Goal: Task Accomplishment & Management: Use online tool/utility

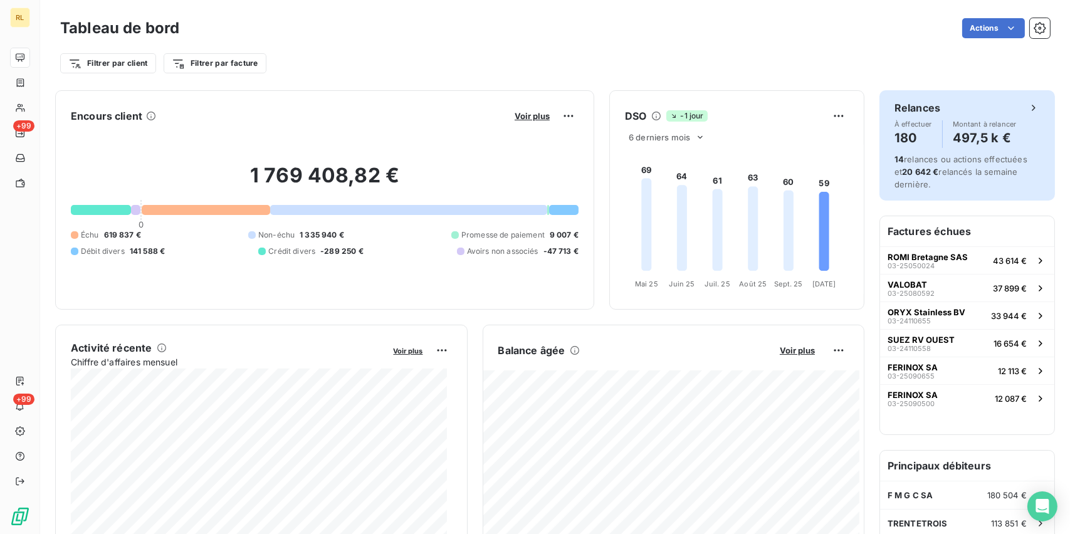
click at [912, 165] on div "14 relances ou actions effectuées et 20 642 € relancés la semaine dernière." at bounding box center [967, 172] width 145 height 38
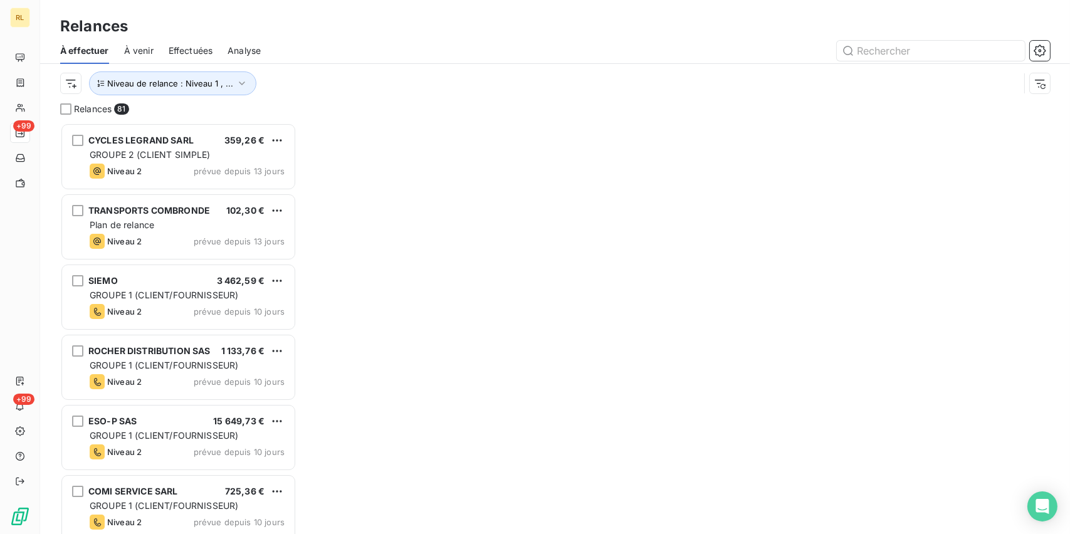
scroll to position [401, 226]
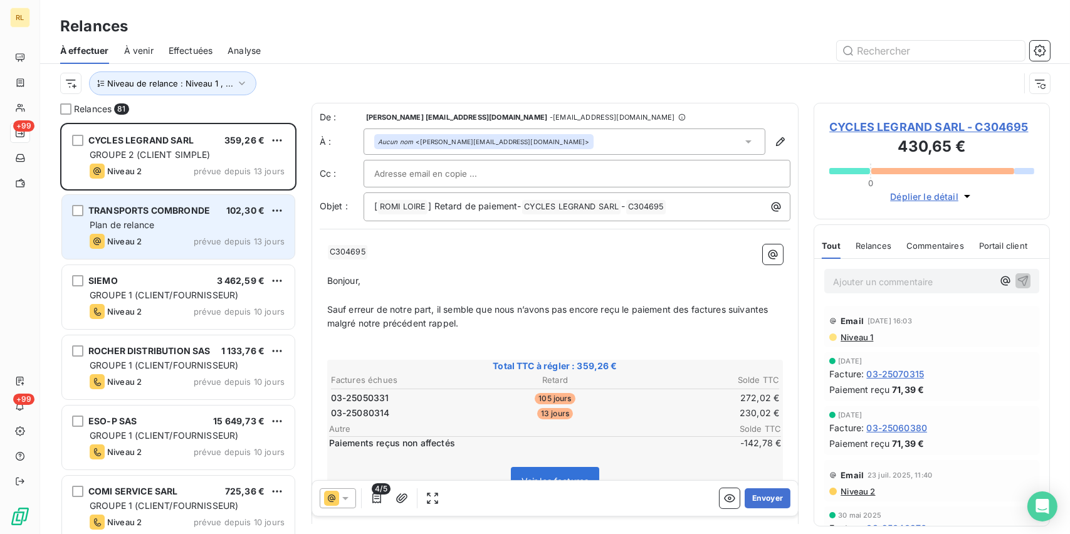
click at [213, 234] on div "Niveau 2 prévue depuis 13 jours" at bounding box center [187, 241] width 195 height 15
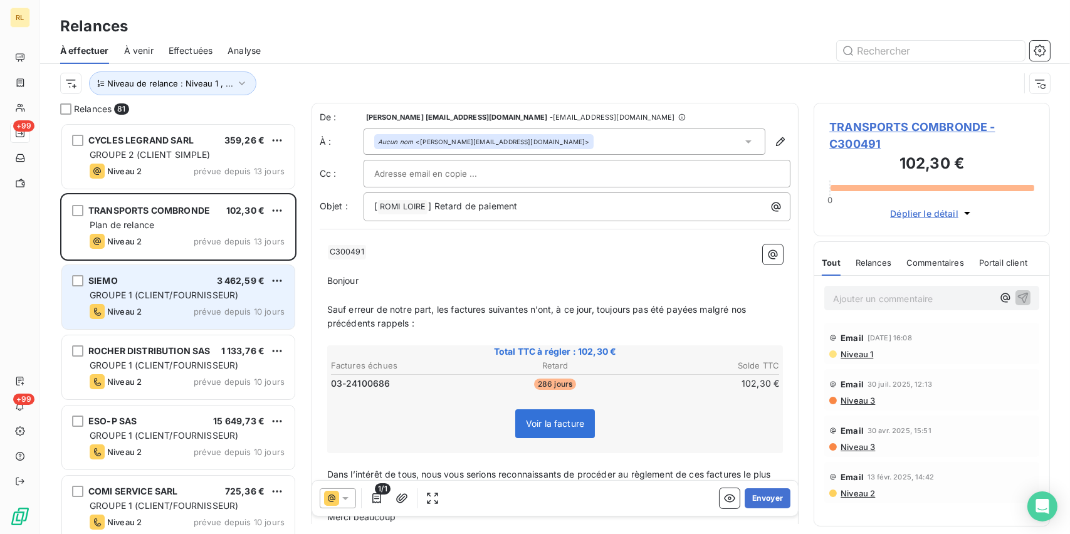
click at [219, 293] on span "GROUPE 1 (CLIENT/FOURNISSEUR)" at bounding box center [164, 295] width 149 height 11
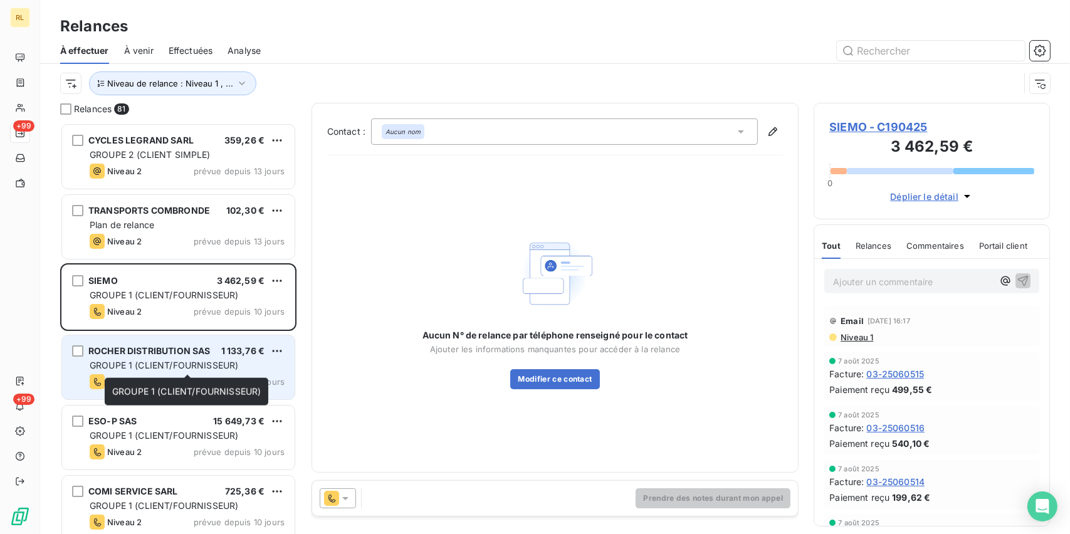
click at [172, 371] on div "GROUPE 1 (CLIENT/FOURNISSEUR)" at bounding box center [187, 365] width 195 height 13
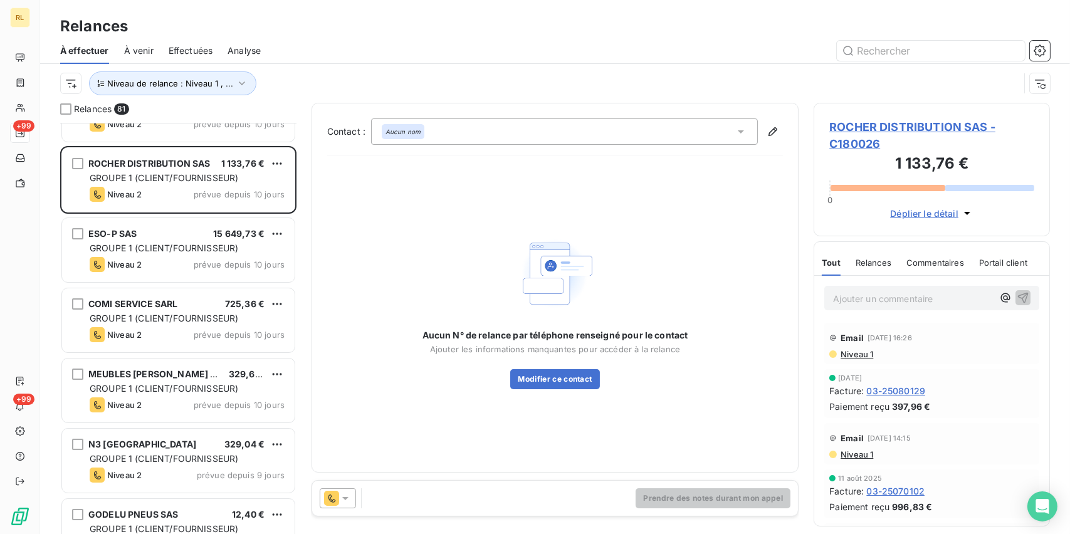
scroll to position [251, 0]
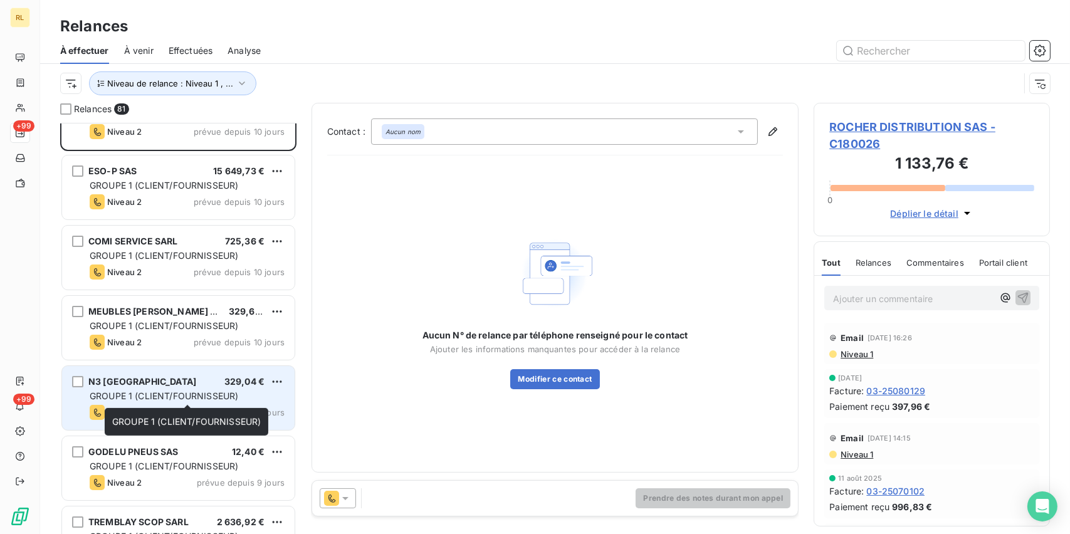
click at [178, 395] on span "GROUPE 1 (CLIENT/FOURNISSEUR)" at bounding box center [164, 396] width 149 height 11
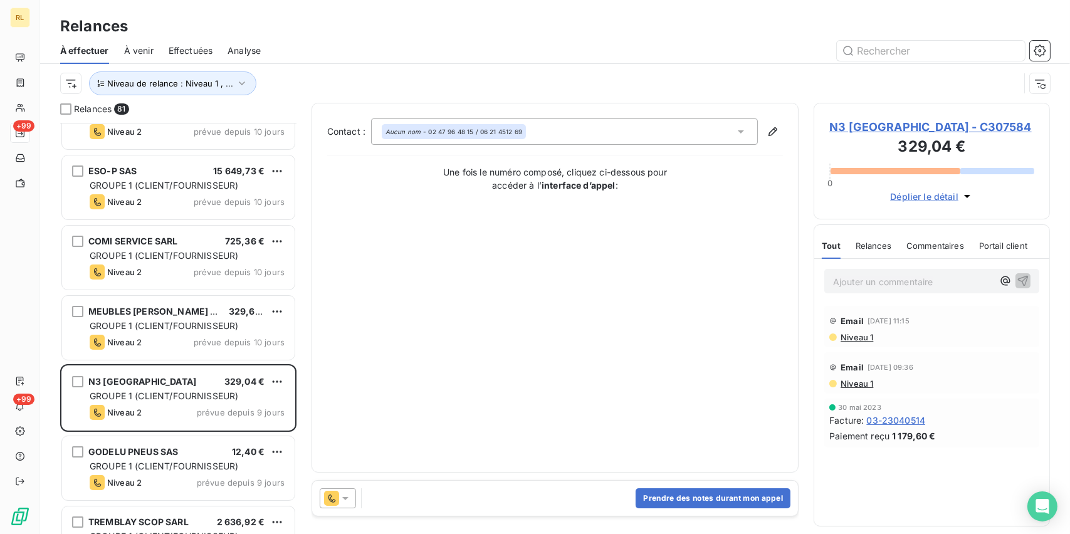
click at [347, 500] on icon at bounding box center [345, 498] width 13 height 13
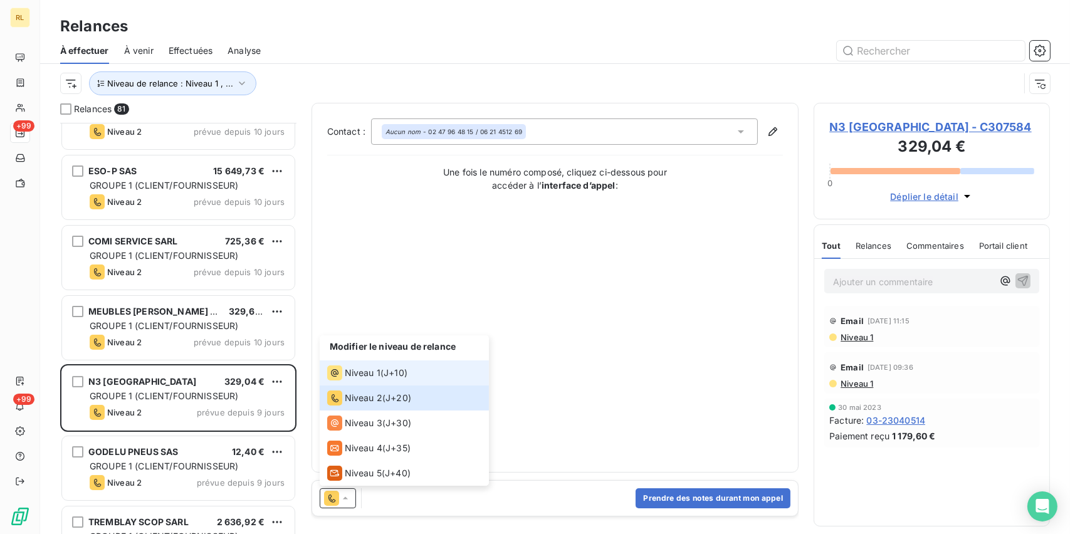
click at [371, 377] on span "Niveau 1" at bounding box center [363, 373] width 36 height 13
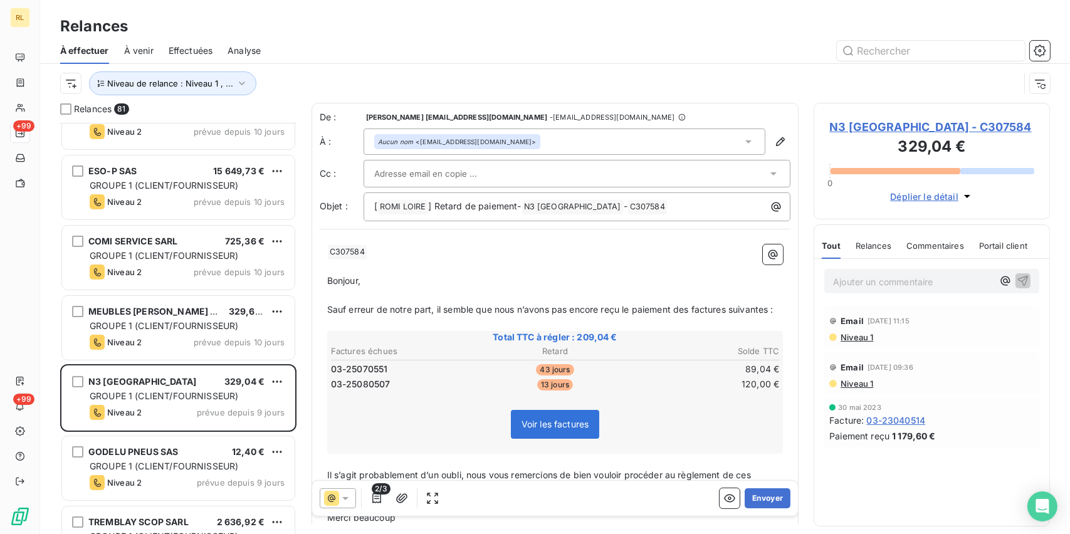
click at [347, 496] on icon at bounding box center [345, 498] width 13 height 13
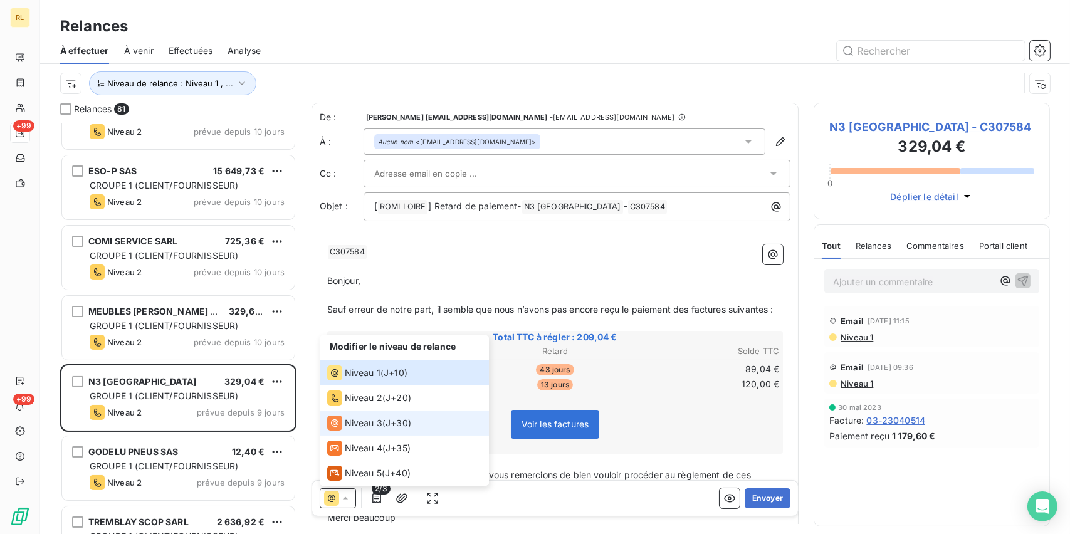
click at [350, 428] on span "Niveau 3" at bounding box center [364, 423] width 38 height 13
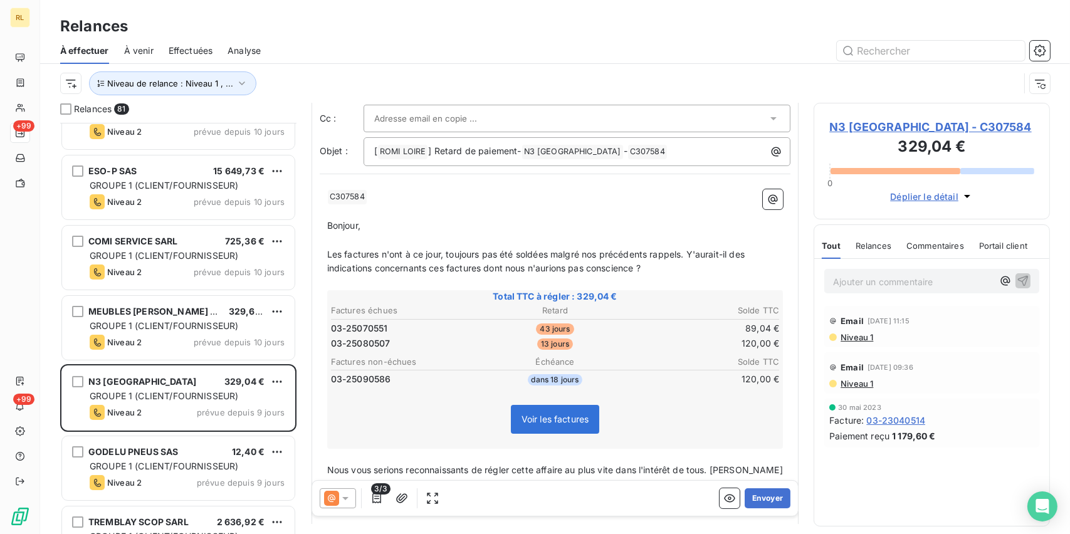
scroll to position [188, 0]
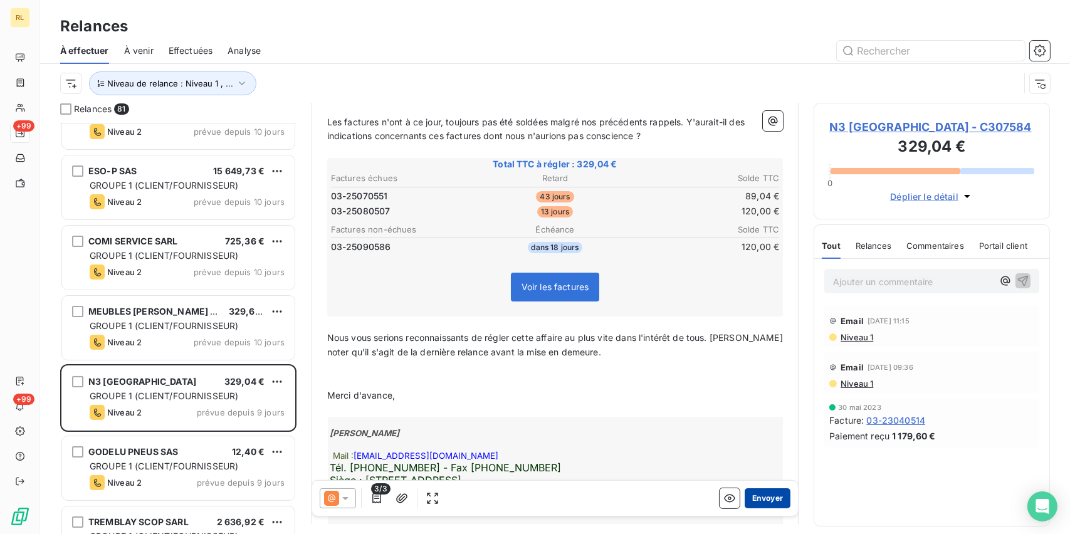
click at [754, 500] on button "Envoyer" at bounding box center [768, 498] width 46 height 20
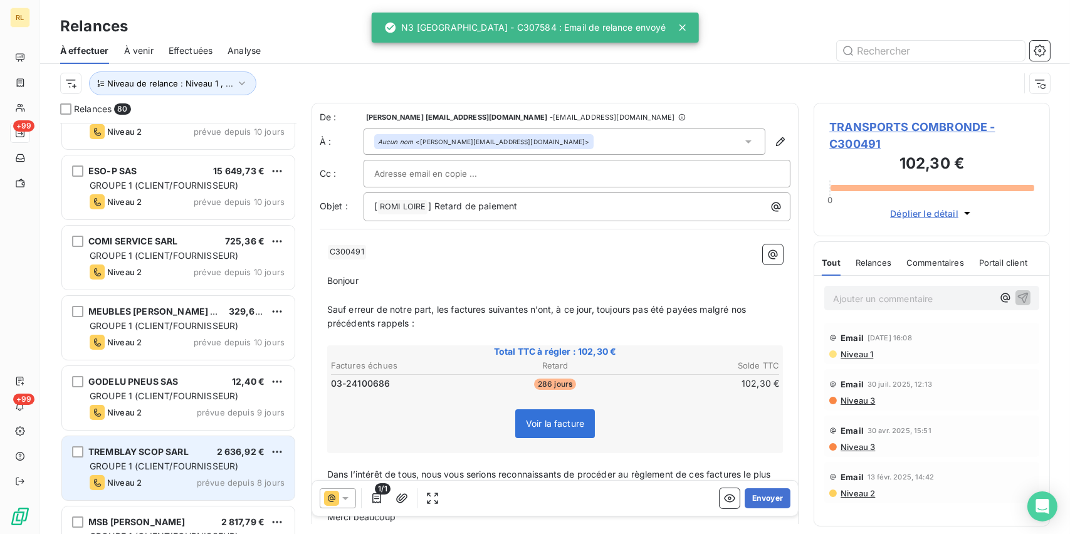
click at [175, 449] on span "TREMBLAY SCOP SARL" at bounding box center [138, 451] width 100 height 11
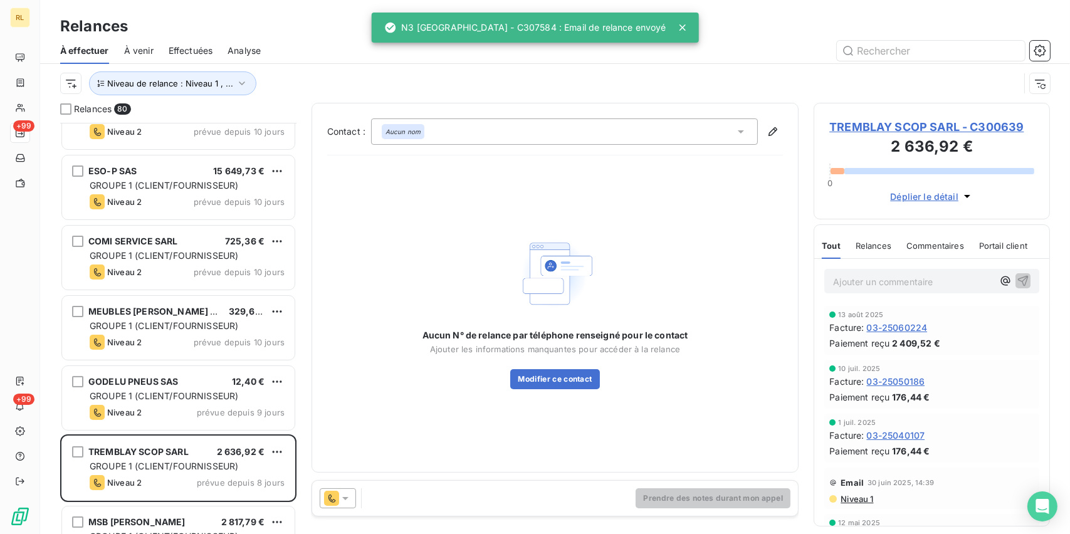
click at [342, 495] on icon at bounding box center [345, 498] width 13 height 13
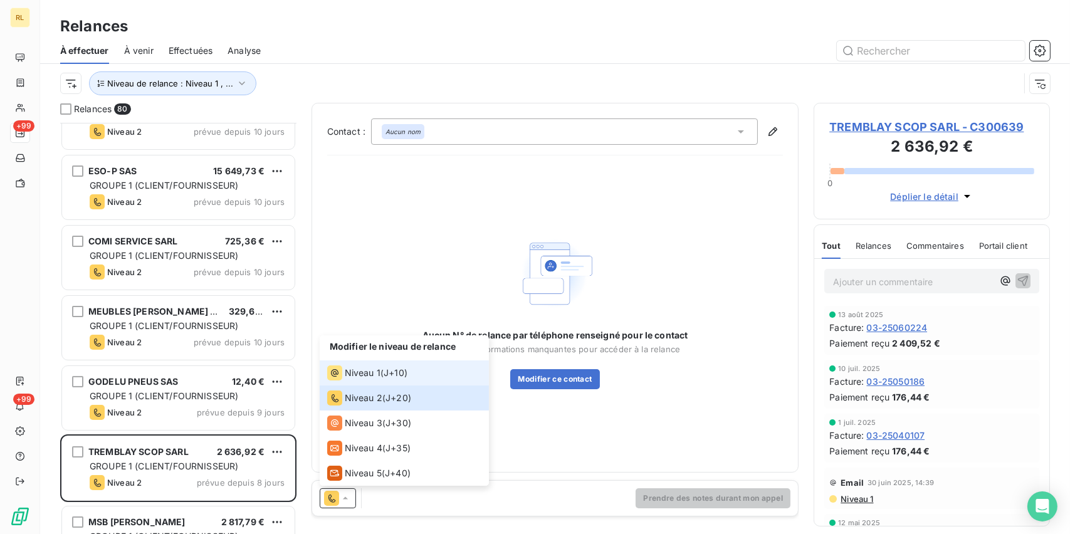
click at [350, 375] on span "Niveau 1" at bounding box center [363, 373] width 36 height 13
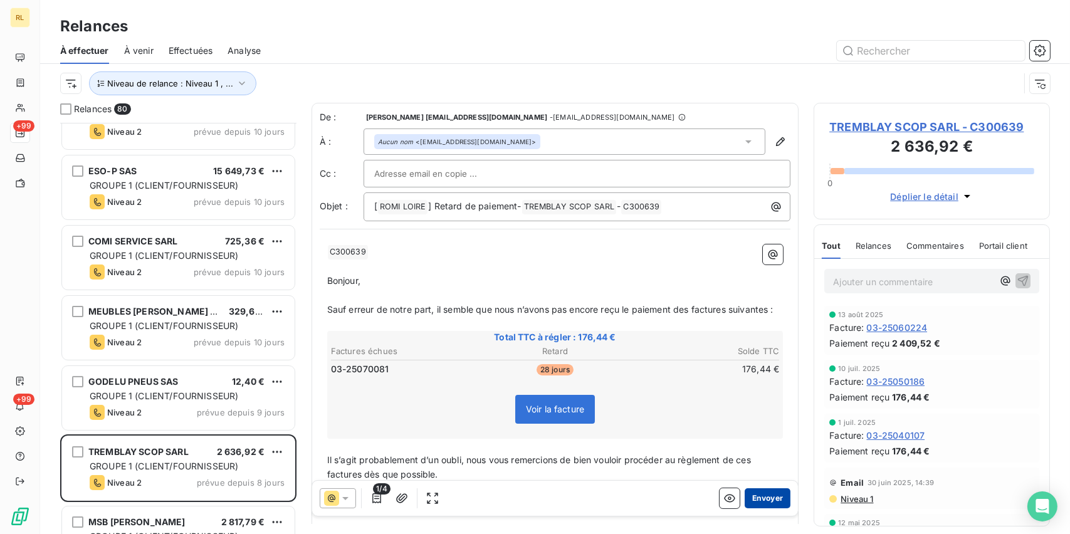
click at [750, 502] on button "Envoyer" at bounding box center [768, 498] width 46 height 20
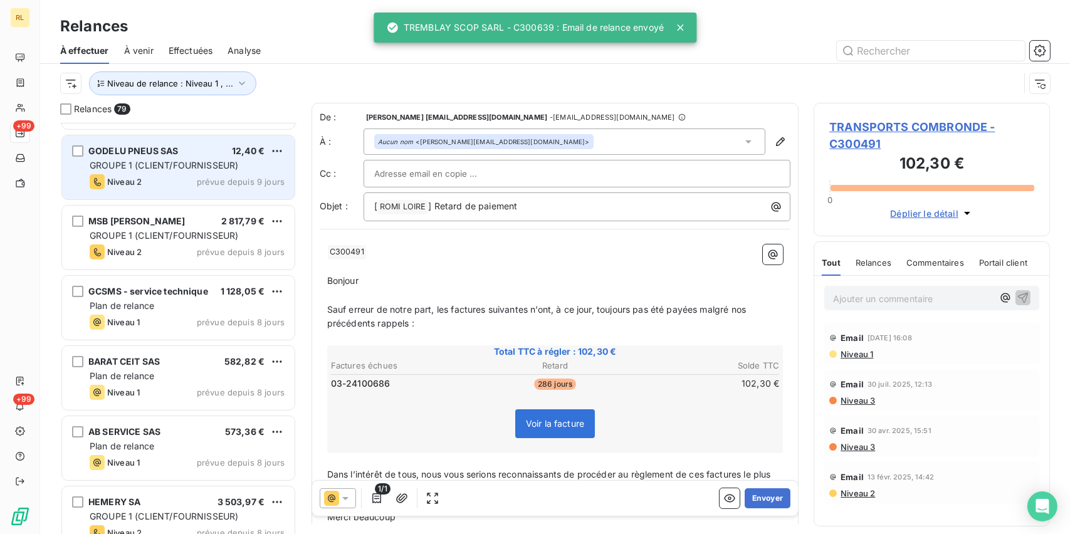
scroll to position [502, 0]
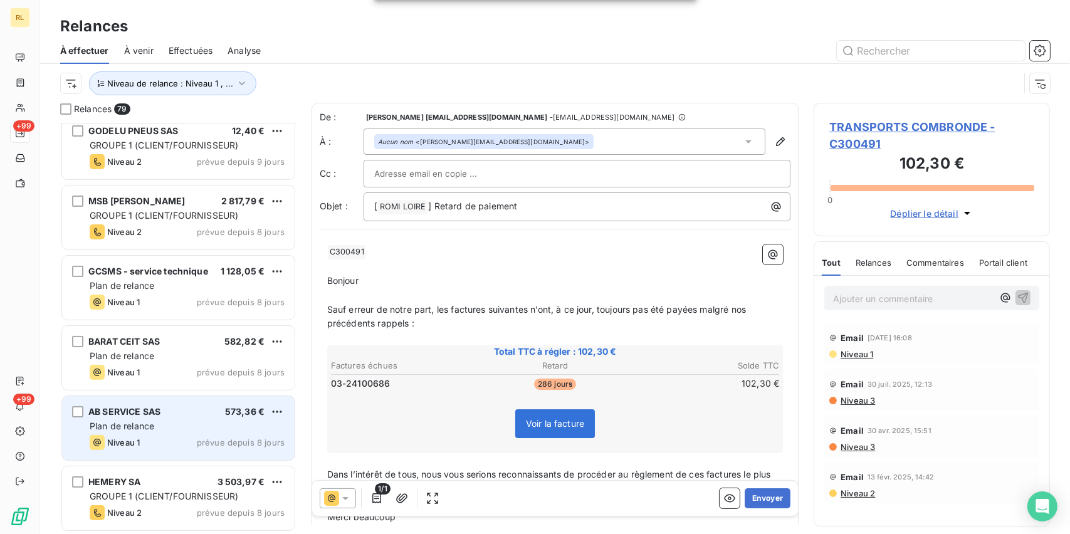
click at [157, 412] on span "AB SERVICE SAS" at bounding box center [124, 411] width 72 height 11
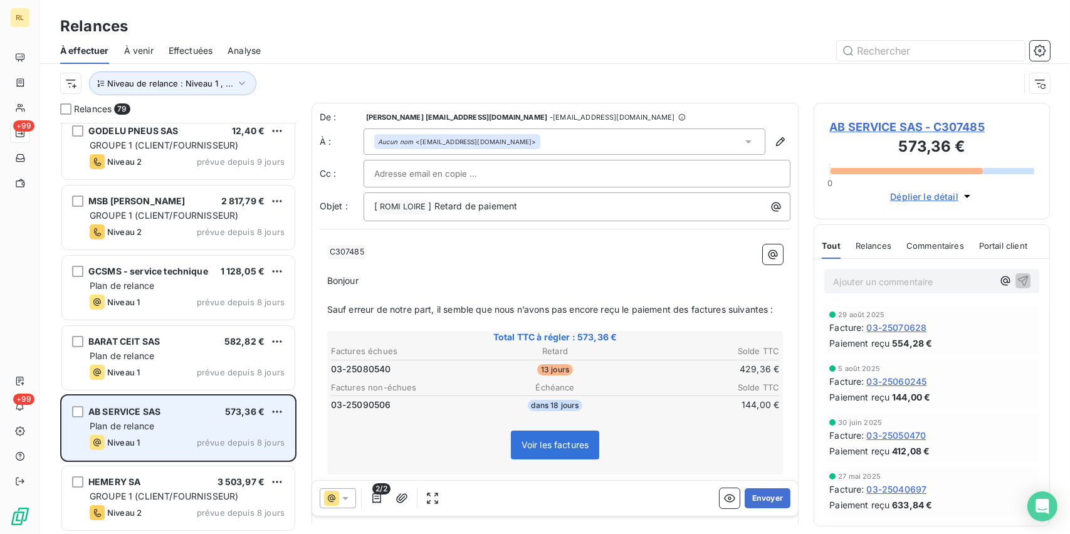
scroll to position [564, 0]
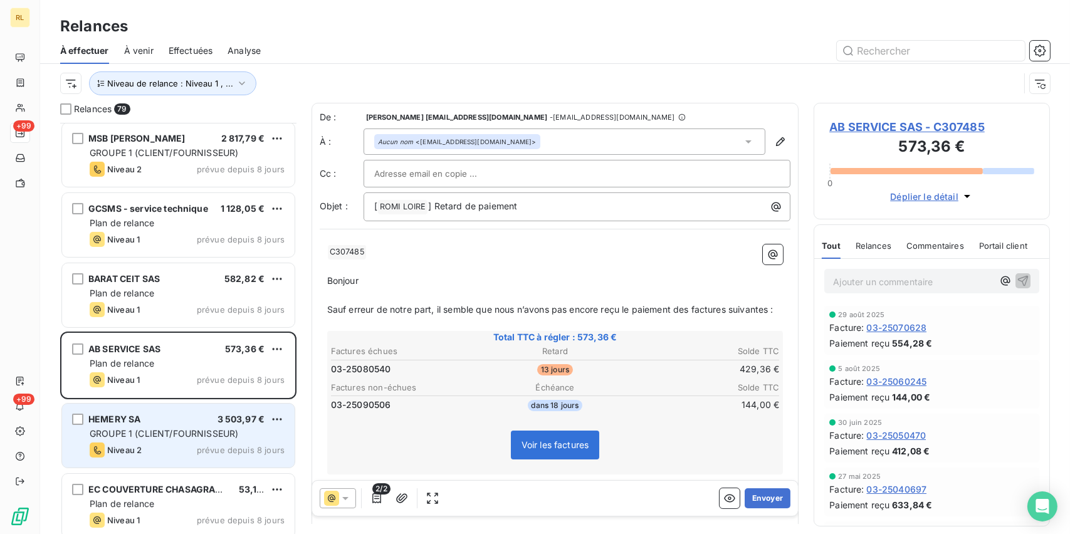
click at [175, 439] on div "HEMERY SA 3 503,97 € GROUPE 1 (CLIENT/FOURNISSEUR) Niveau 2 prévue depuis 8 jou…" at bounding box center [178, 436] width 233 height 64
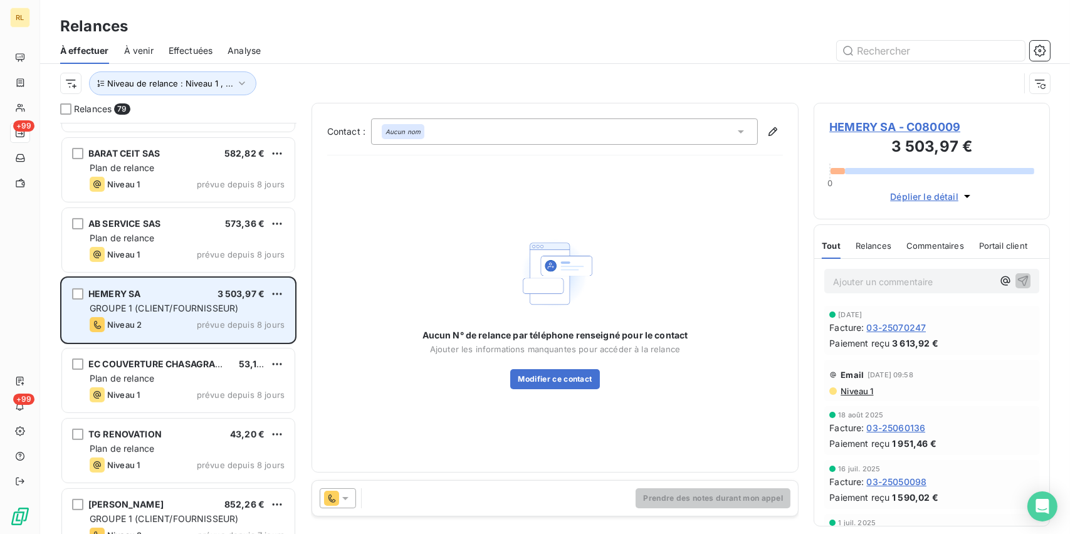
scroll to position [690, 0]
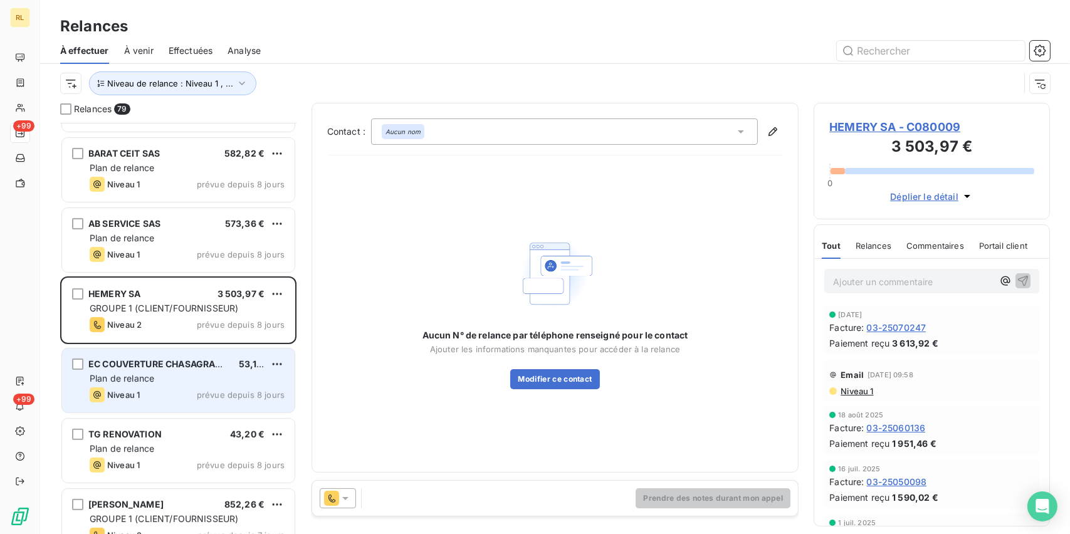
click at [167, 399] on div "Niveau 1 prévue depuis 8 jours" at bounding box center [187, 394] width 195 height 15
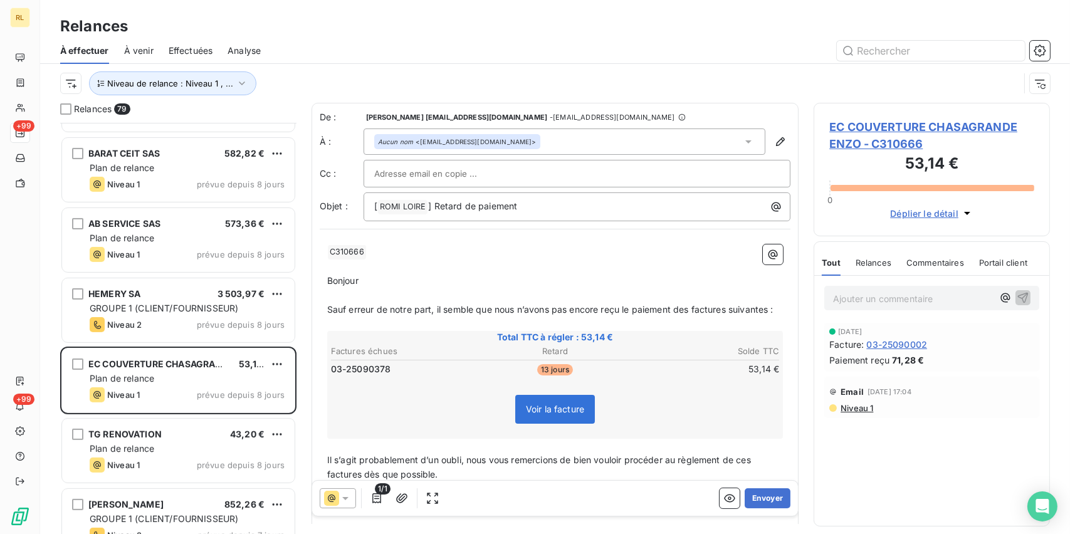
click at [352, 507] on div at bounding box center [338, 498] width 36 height 20
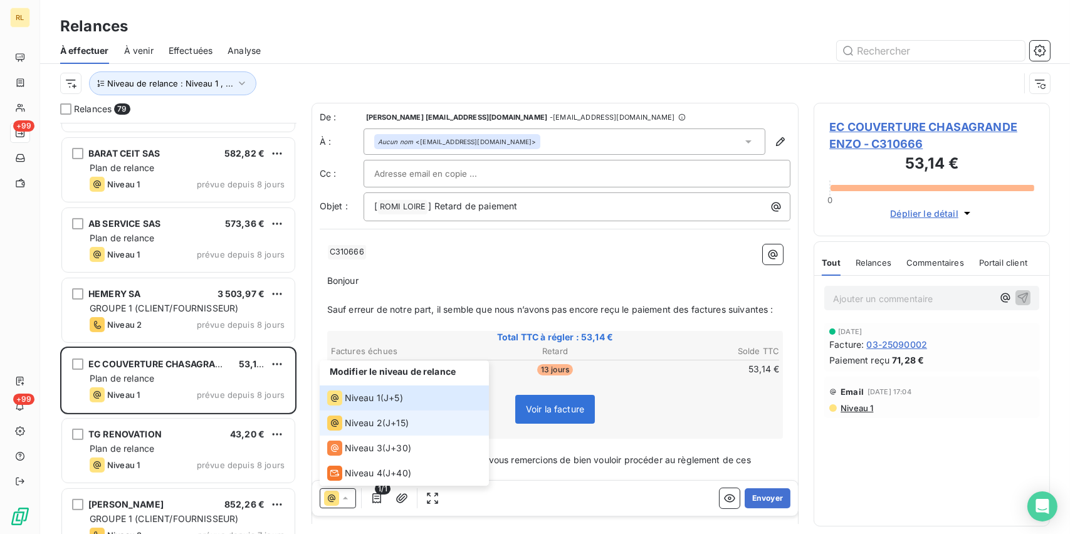
click at [357, 417] on span "Niveau 2" at bounding box center [364, 423] width 38 height 13
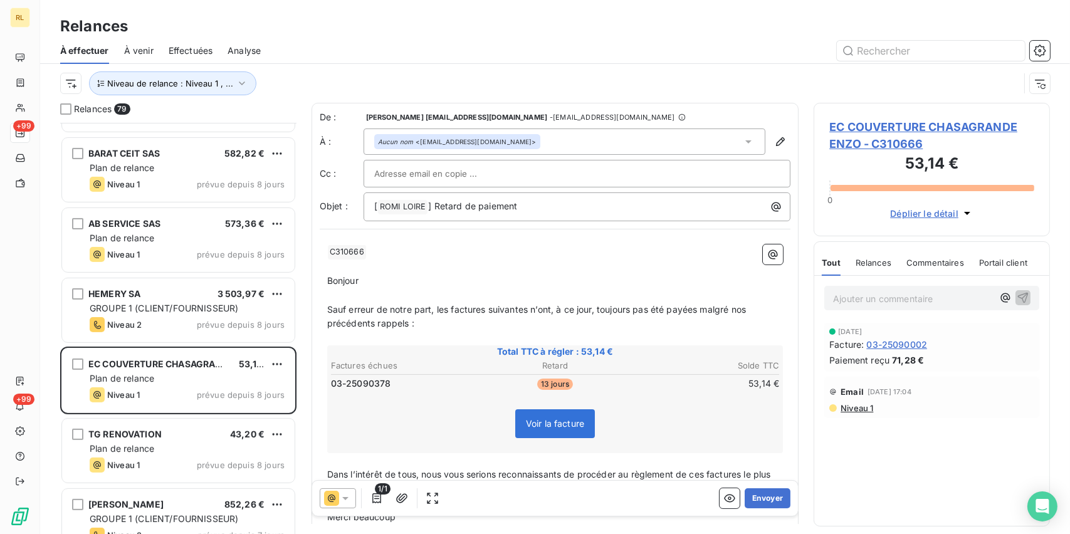
click at [341, 492] on icon at bounding box center [345, 498] width 13 height 13
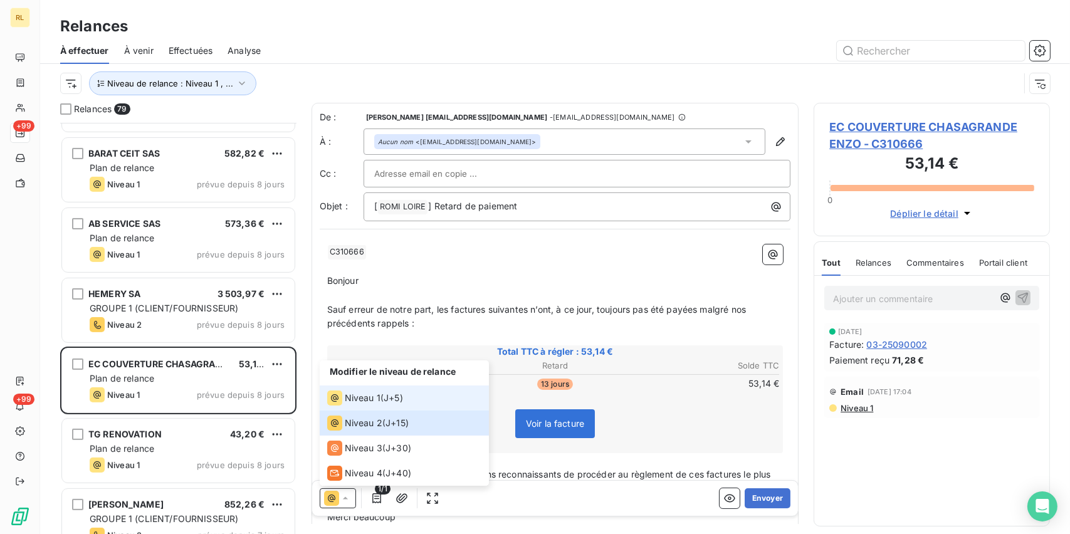
click at [352, 398] on span "Niveau 1" at bounding box center [363, 398] width 36 height 13
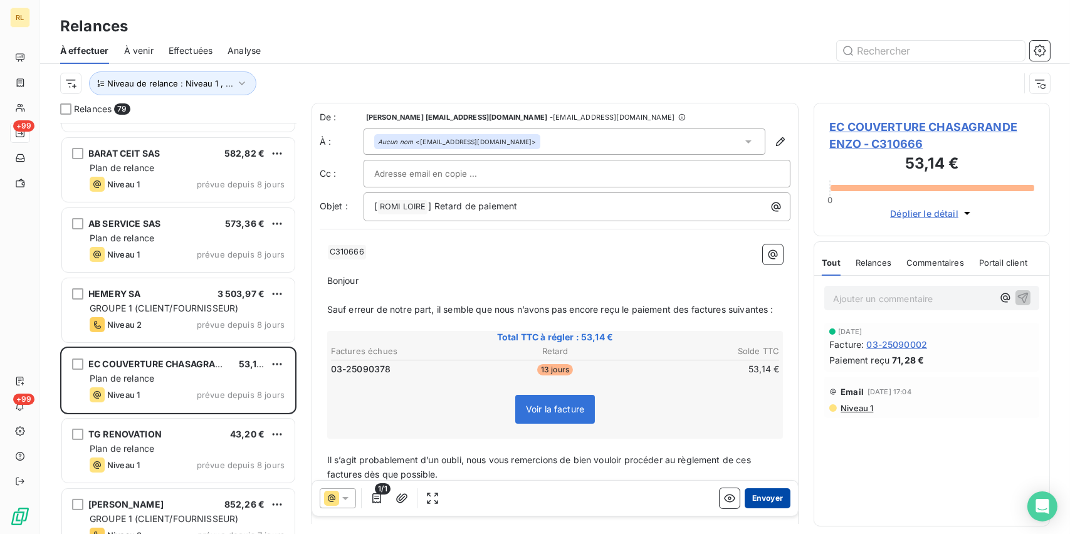
click at [771, 502] on button "Envoyer" at bounding box center [768, 498] width 46 height 20
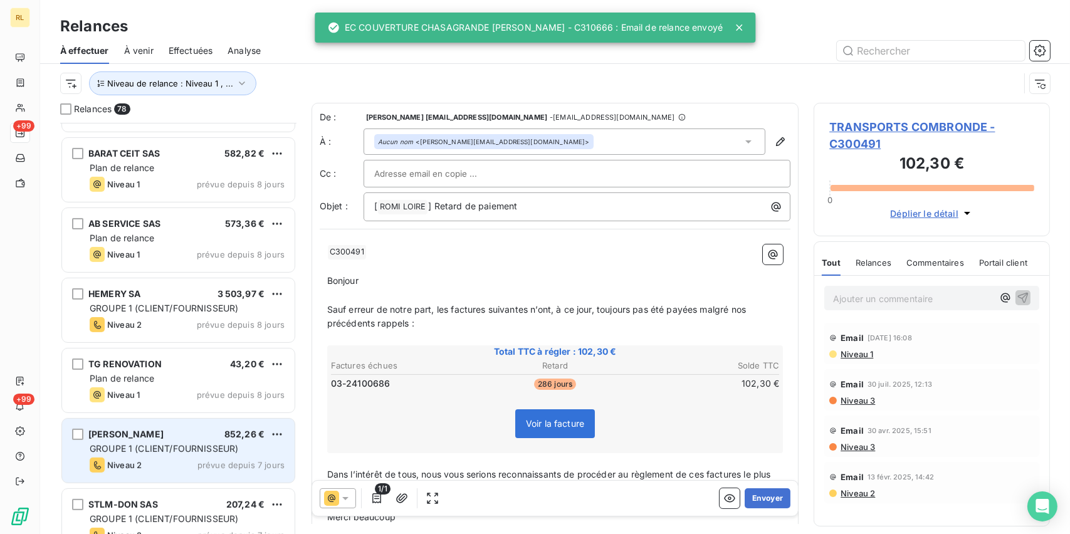
click at [230, 455] on div "[PERSON_NAME] 852,26 € GROUPE 1 (CLIENT/FOURNISSEUR) Niveau 2 prévue depuis 7 j…" at bounding box center [178, 451] width 233 height 64
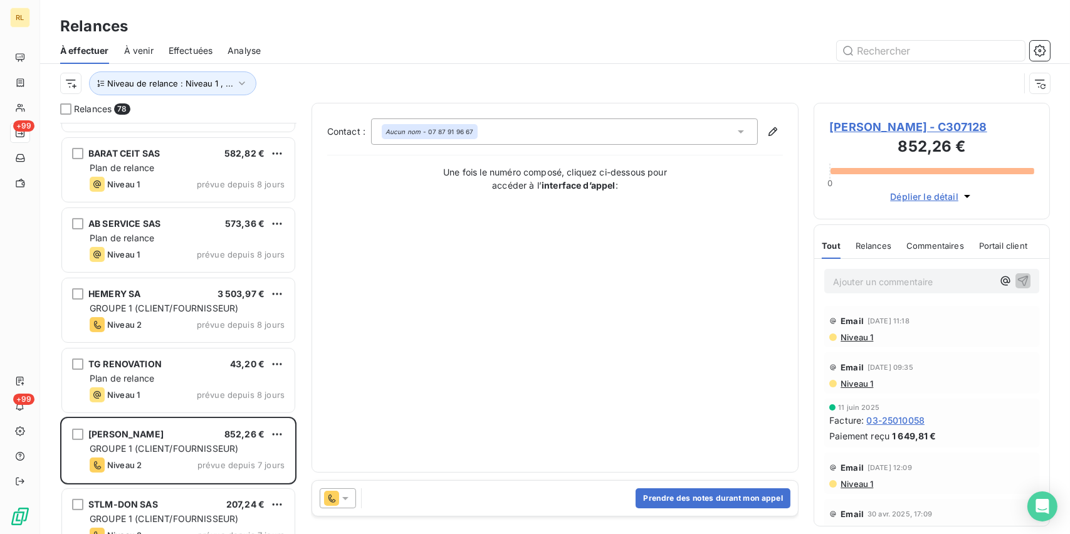
click at [353, 497] on div at bounding box center [338, 498] width 36 height 20
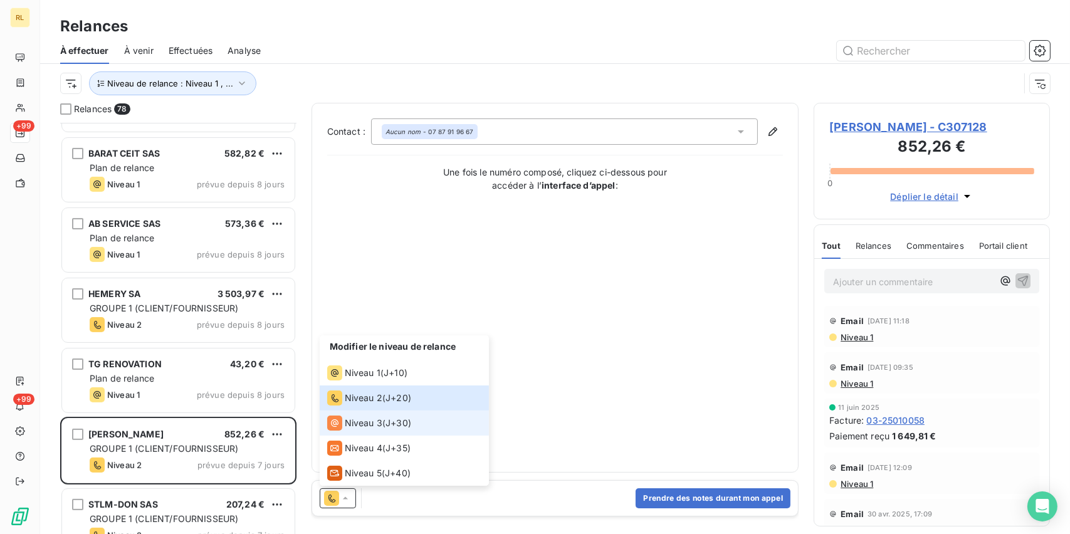
click at [368, 424] on span "Niveau 3" at bounding box center [364, 423] width 38 height 13
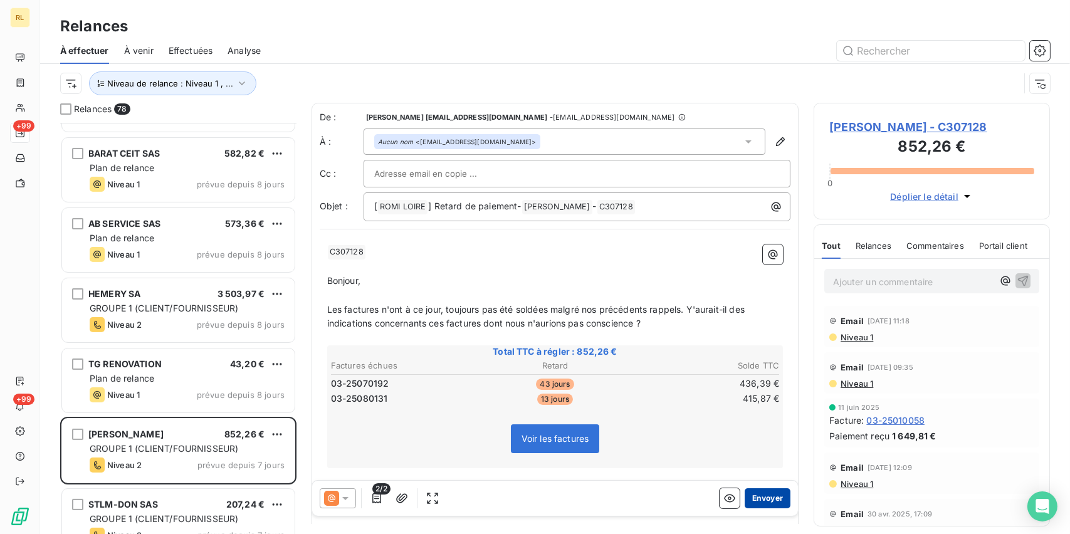
click at [753, 495] on button "Envoyer" at bounding box center [768, 498] width 46 height 20
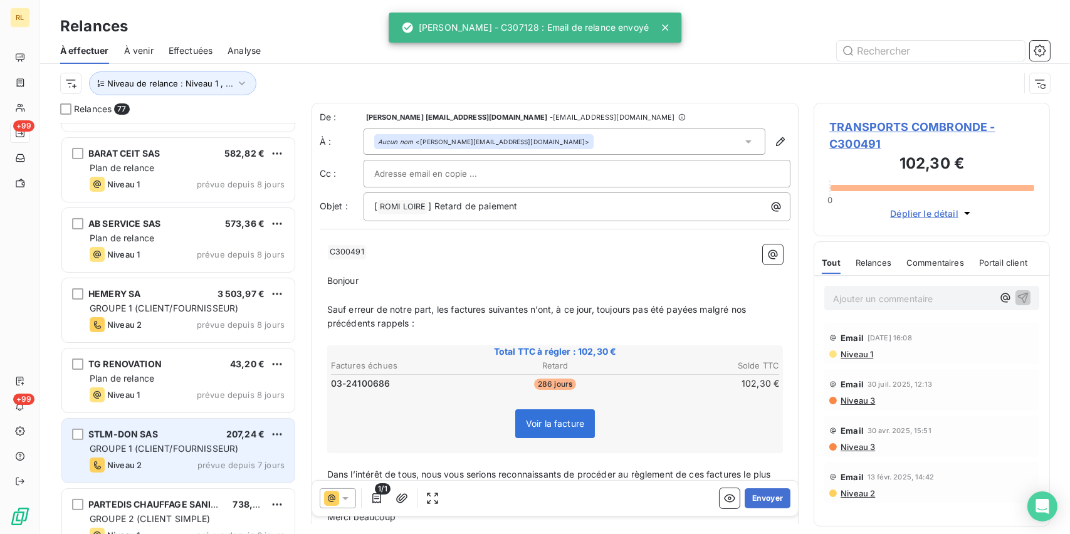
scroll to position [815, 0]
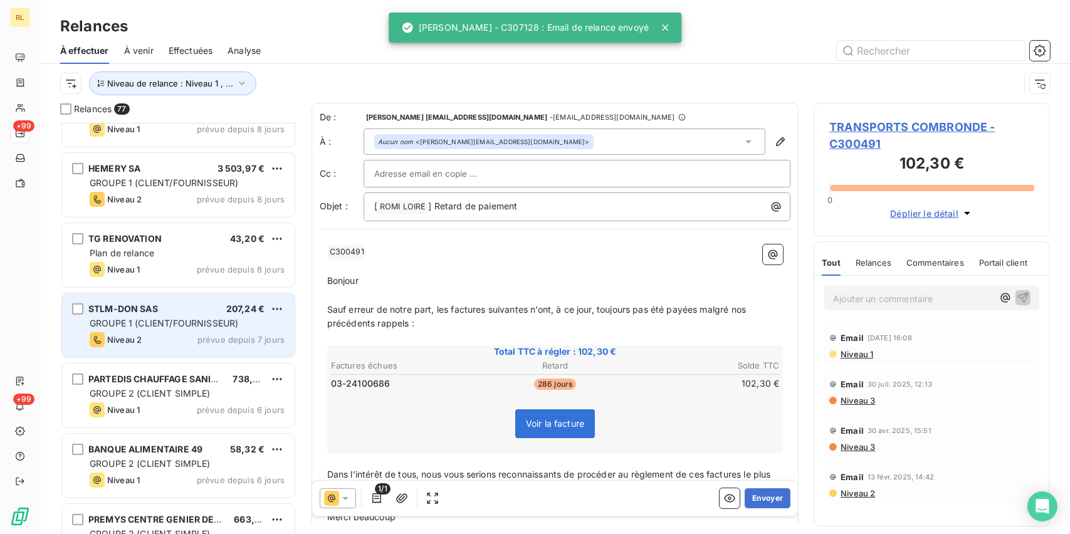
click at [197, 465] on span "GROUPE 2 (CLIENT SIMPLE)" at bounding box center [150, 463] width 121 height 11
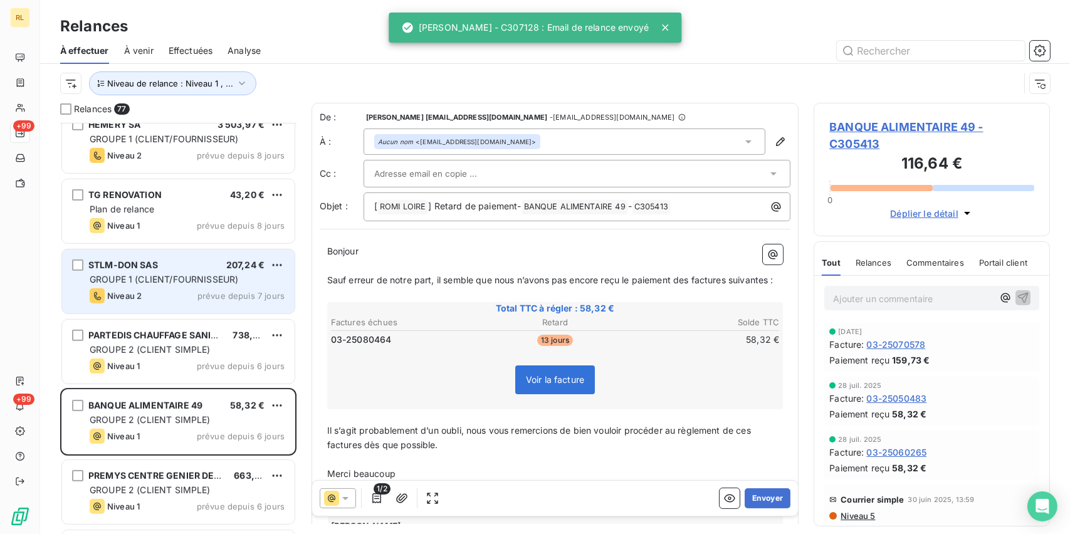
scroll to position [878, 0]
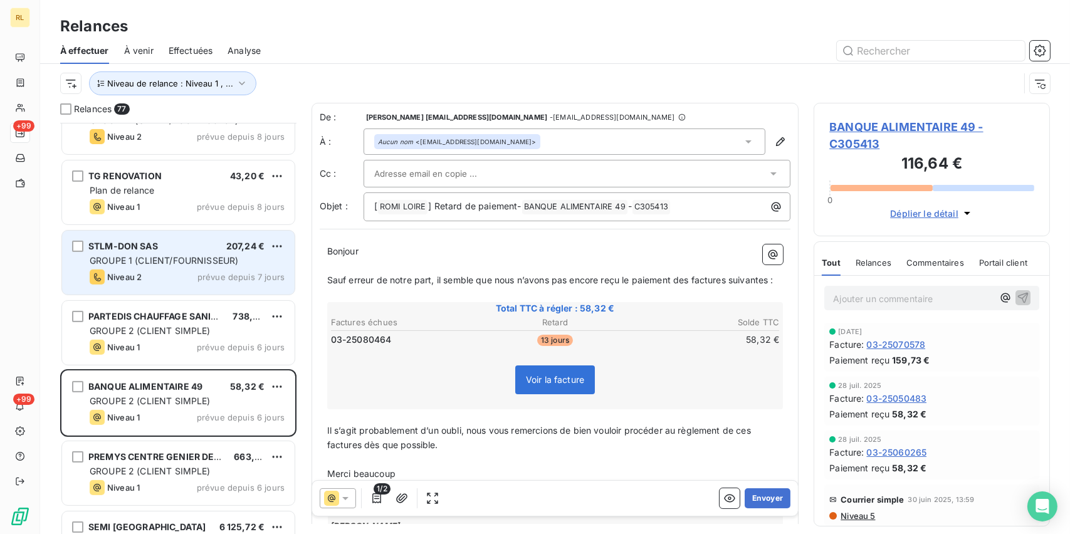
click at [197, 466] on span "GROUPE 2 (CLIENT SIMPLE)" at bounding box center [150, 471] width 121 height 11
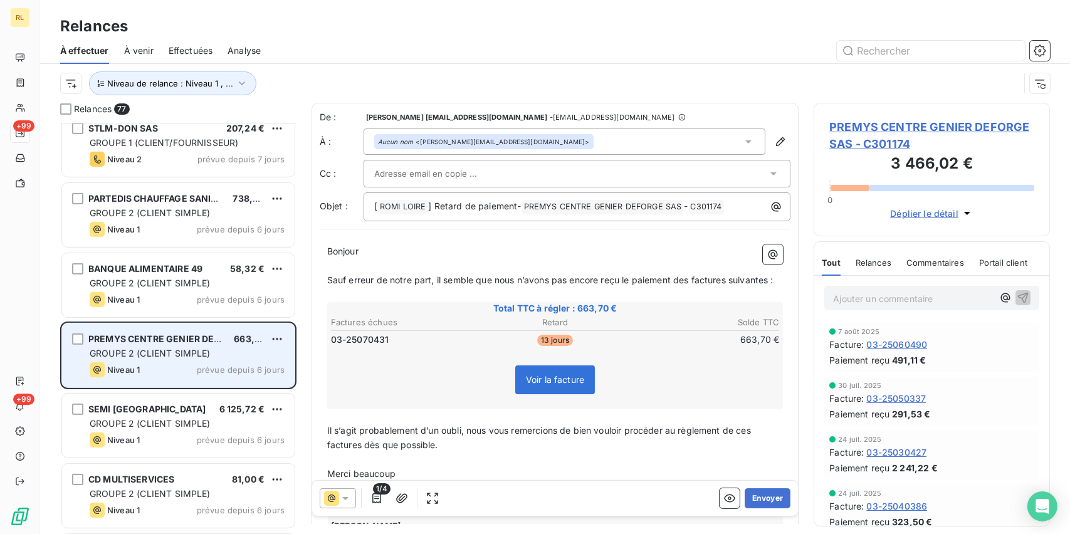
scroll to position [1003, 0]
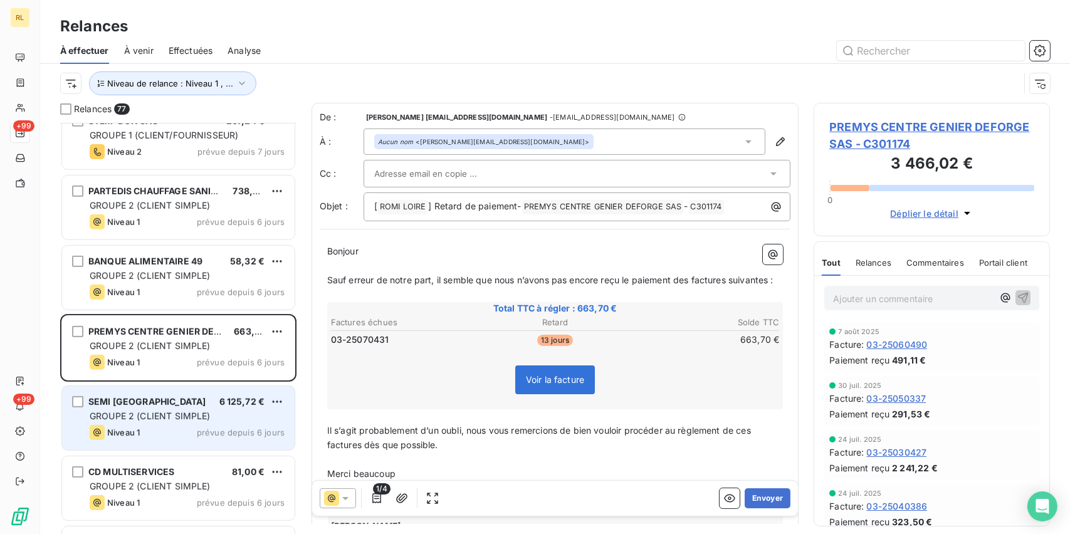
click at [203, 448] on div "SEMI FRANCE 6 125,72 € GROUPE 2 (CLIENT SIMPLE) Niveau 1 prévue depuis 6 jours" at bounding box center [178, 418] width 233 height 64
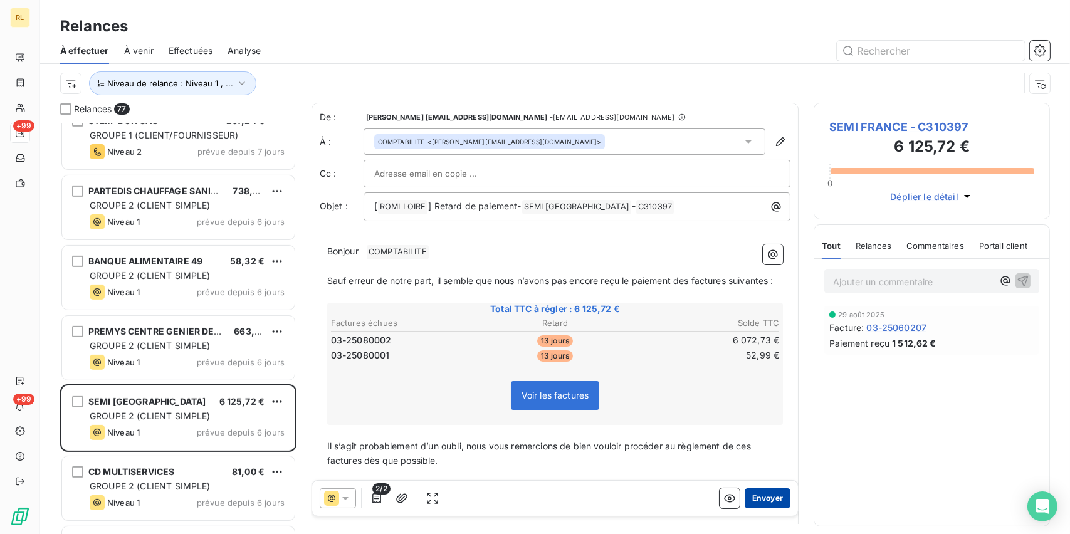
click at [758, 500] on button "Envoyer" at bounding box center [768, 498] width 46 height 20
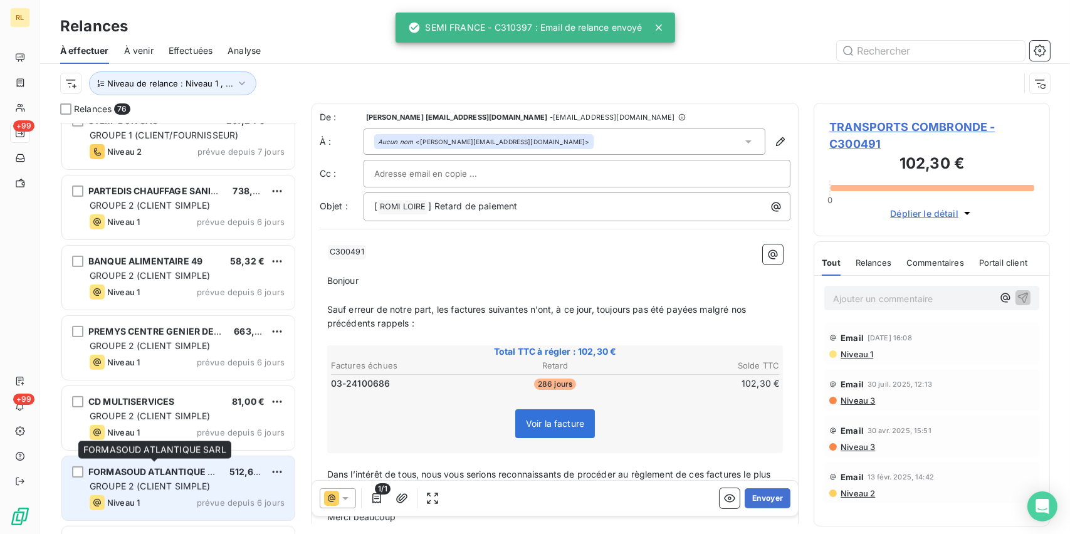
click at [167, 472] on span "FORMASOUD ATLANTIQUE SARL" at bounding box center [159, 471] width 142 height 11
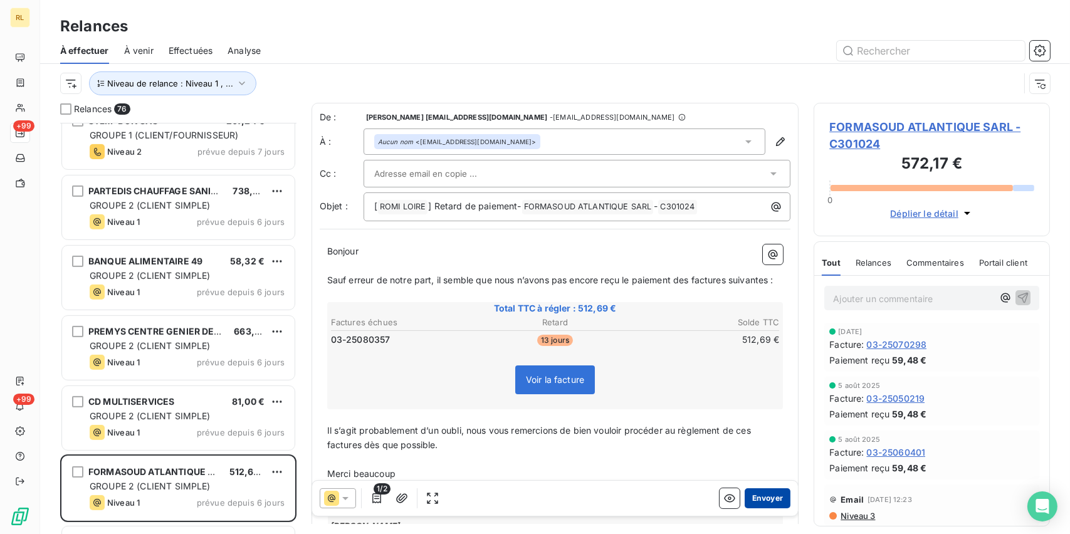
click at [764, 496] on button "Envoyer" at bounding box center [768, 498] width 46 height 20
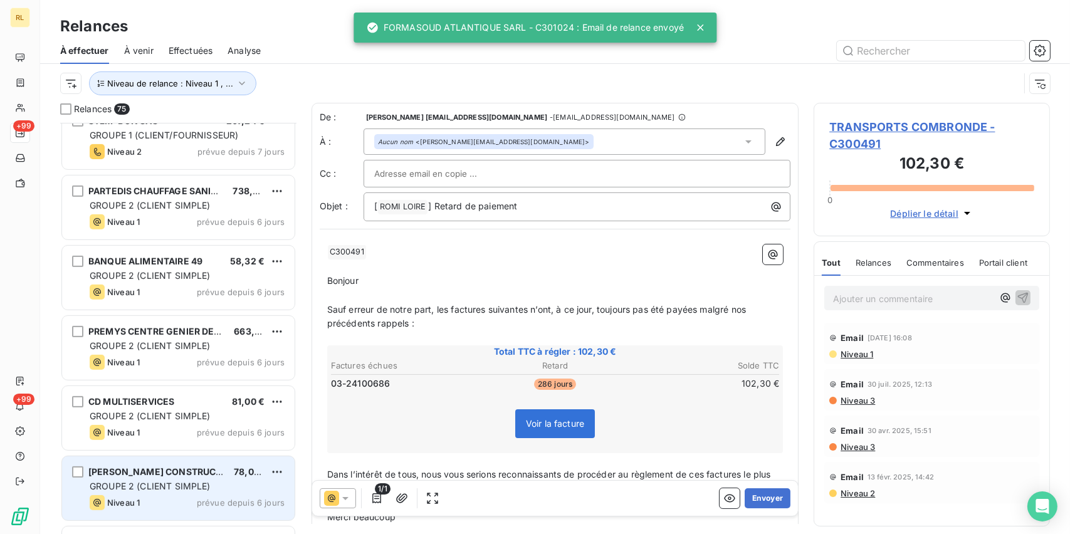
click at [151, 481] on span "GROUPE 2 (CLIENT SIMPLE)" at bounding box center [150, 486] width 121 height 11
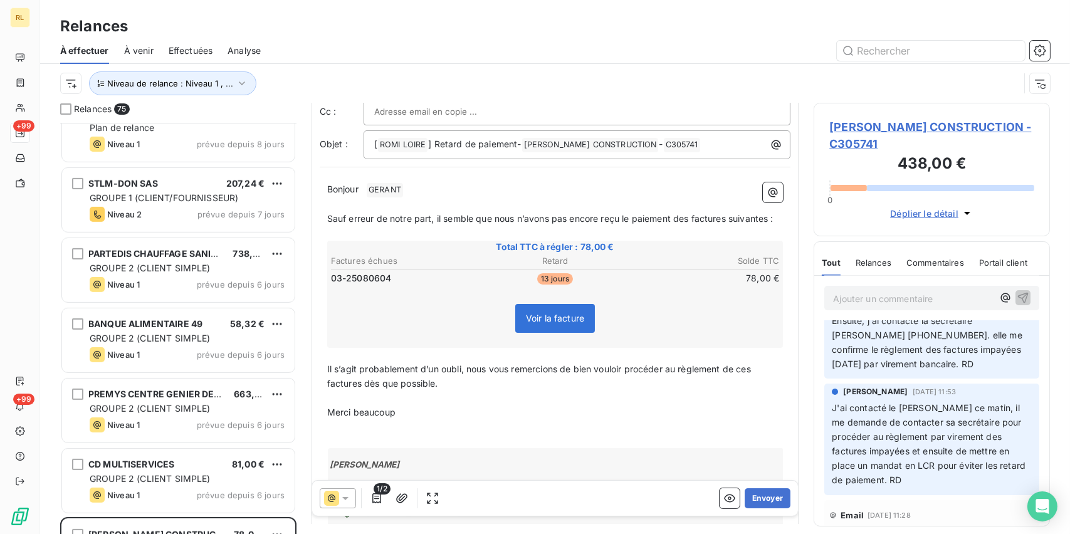
scroll to position [63, 0]
click at [376, 503] on icon "button" at bounding box center [377, 498] width 13 height 13
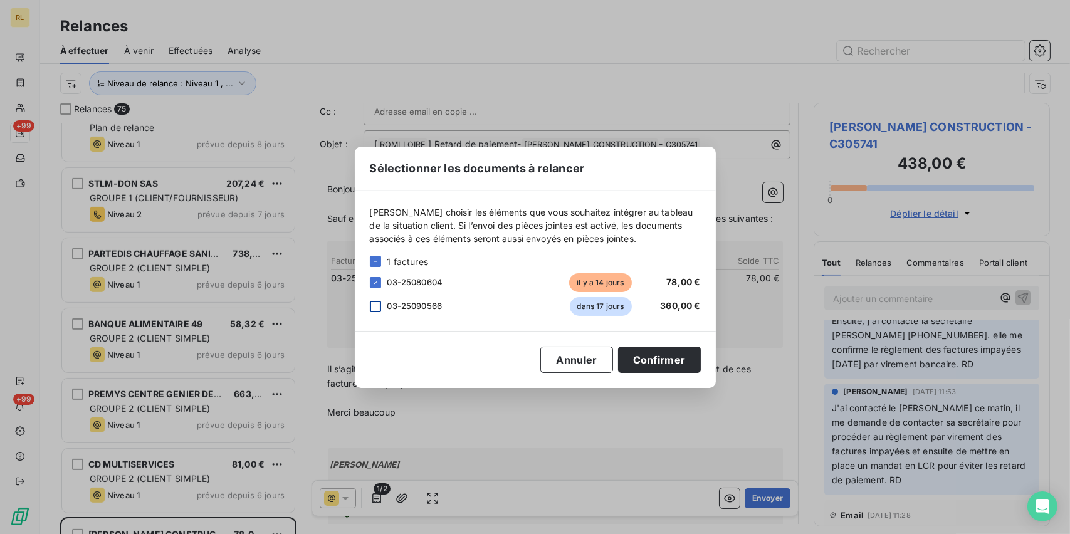
click at [373, 310] on div at bounding box center [375, 306] width 11 height 11
click at [674, 352] on button "Confirmer" at bounding box center [659, 360] width 83 height 26
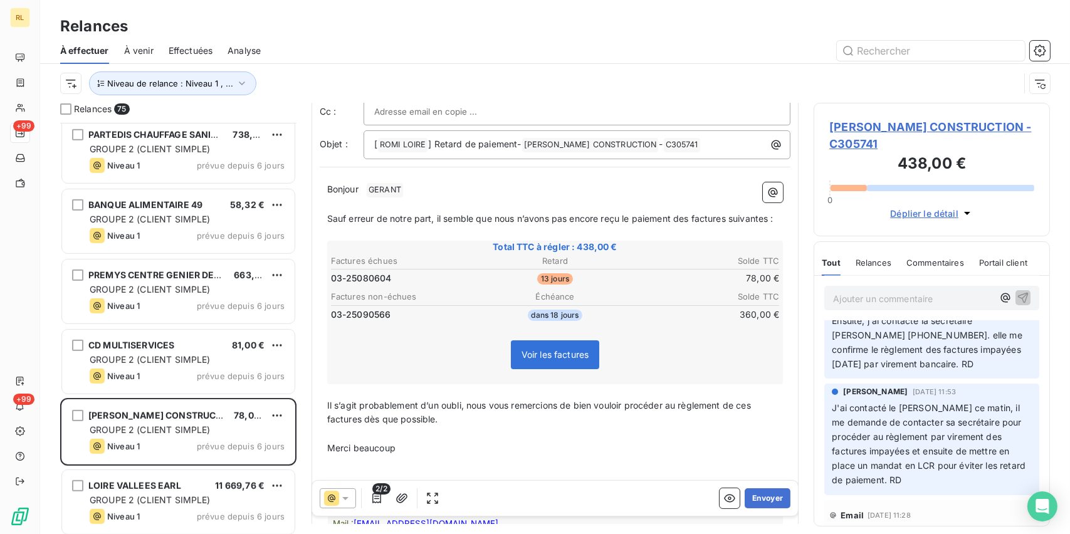
scroll to position [1066, 0]
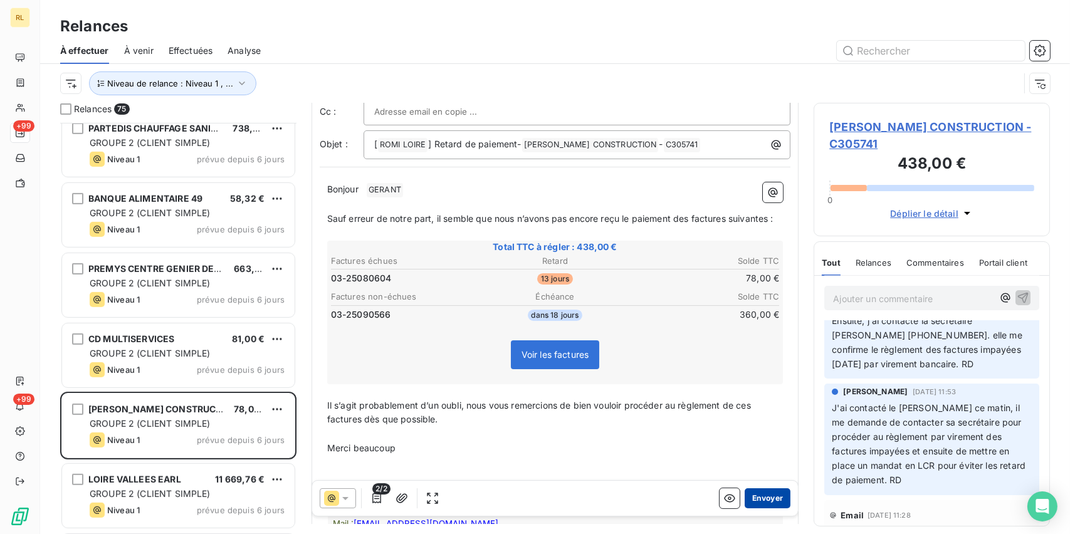
click at [745, 495] on button "Envoyer" at bounding box center [768, 498] width 46 height 20
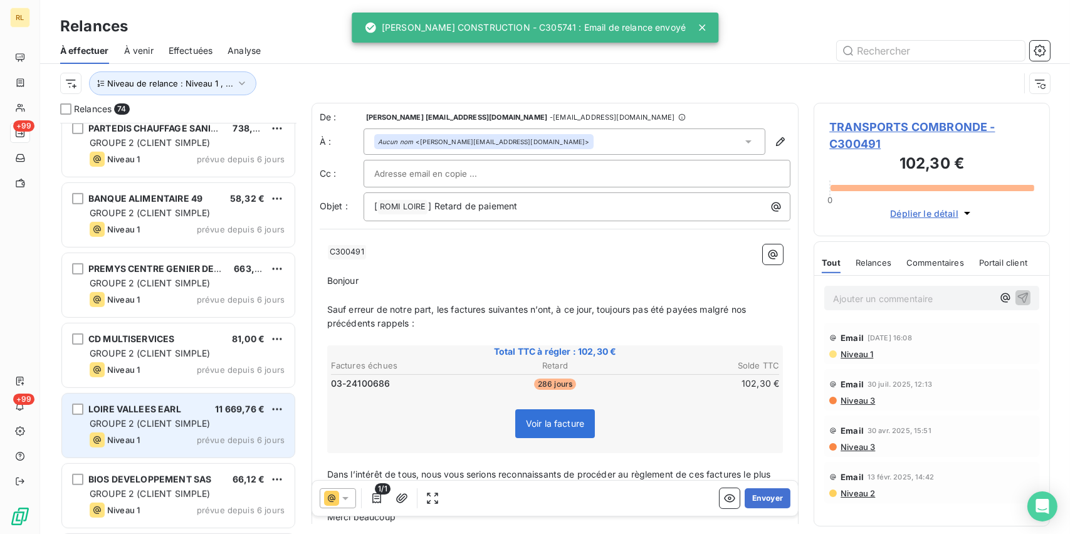
click at [176, 418] on span "GROUPE 2 (CLIENT SIMPLE)" at bounding box center [150, 423] width 121 height 11
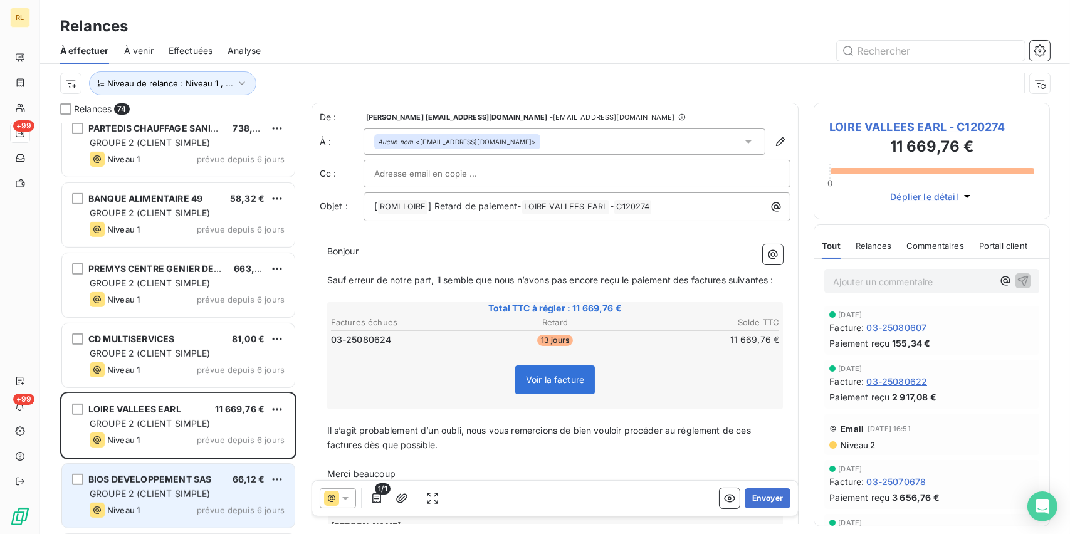
click at [181, 471] on div "BIOS DEVELOPPEMENT SAS 66,12 € GROUPE 2 (CLIENT SIMPLE) Niveau 1 prévue depuis …" at bounding box center [178, 496] width 233 height 64
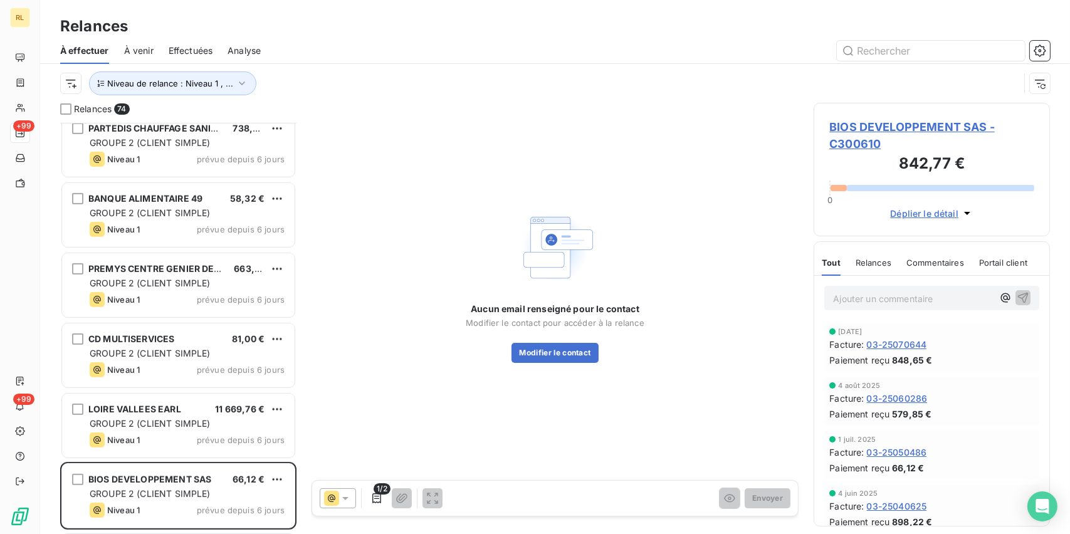
click at [347, 500] on icon at bounding box center [345, 498] width 13 height 13
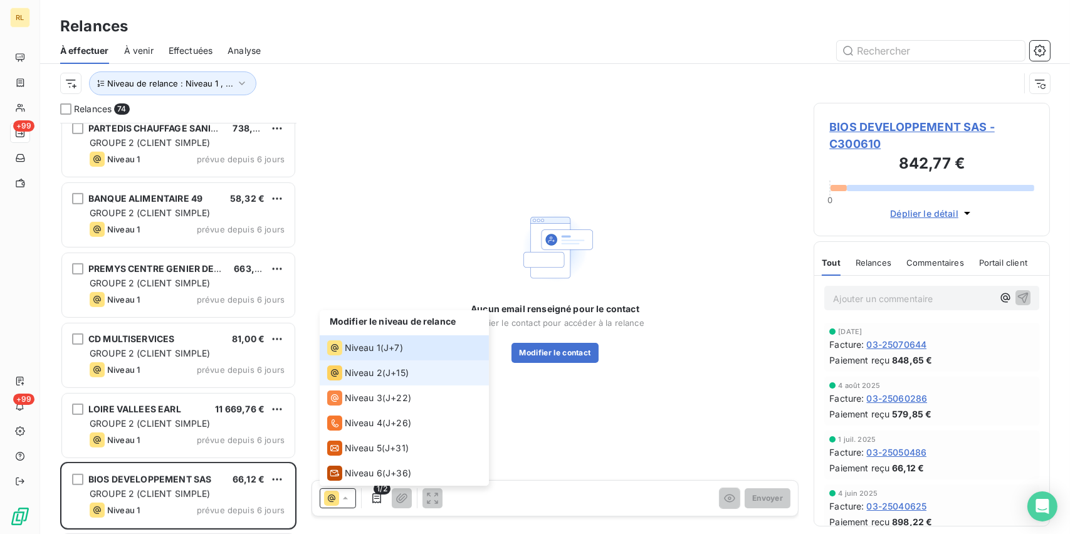
click at [361, 375] on span "Niveau 2" at bounding box center [364, 373] width 38 height 13
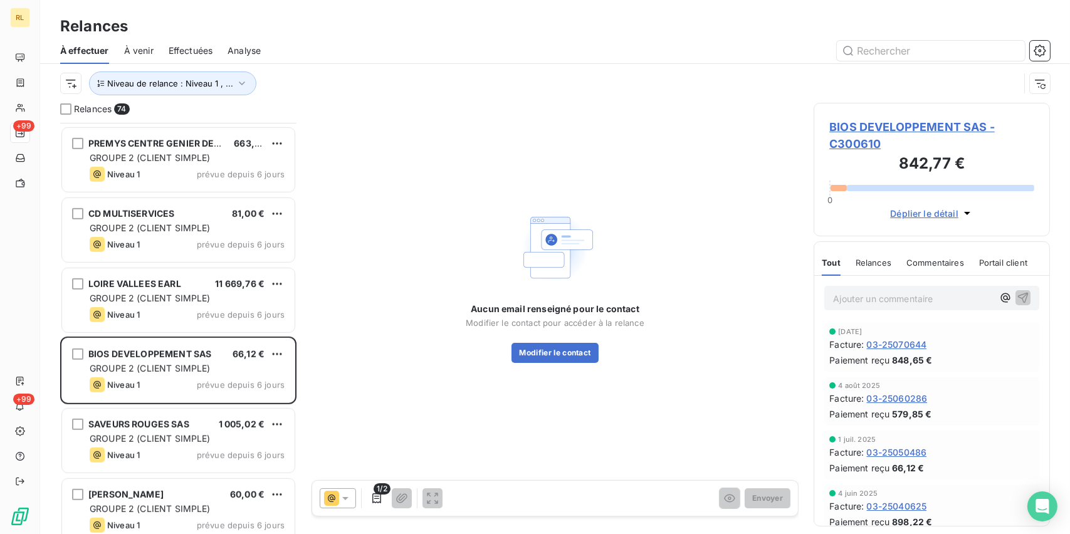
scroll to position [1191, 0]
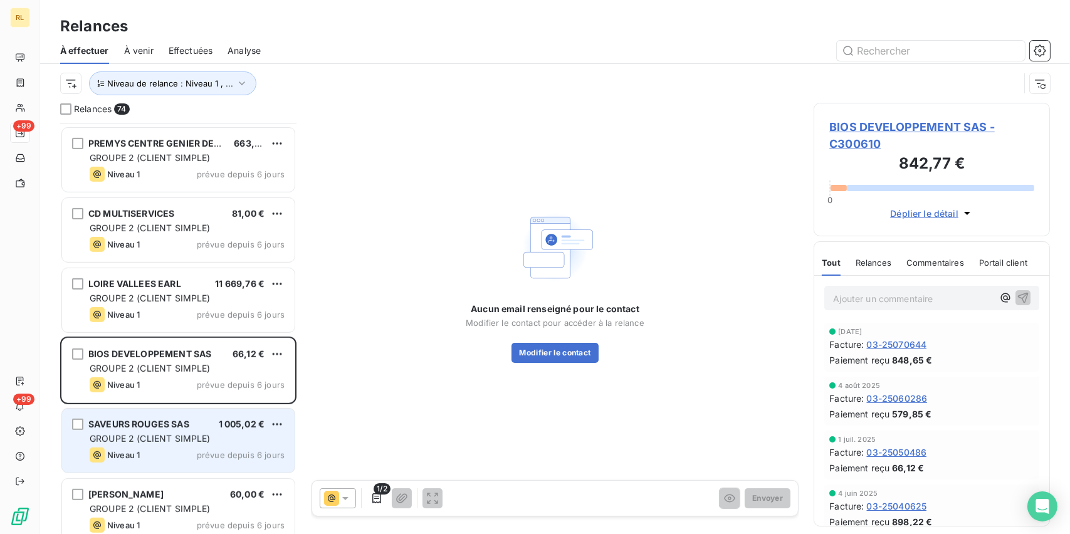
click at [149, 449] on div "Niveau 1 prévue depuis 6 jours" at bounding box center [187, 455] width 195 height 15
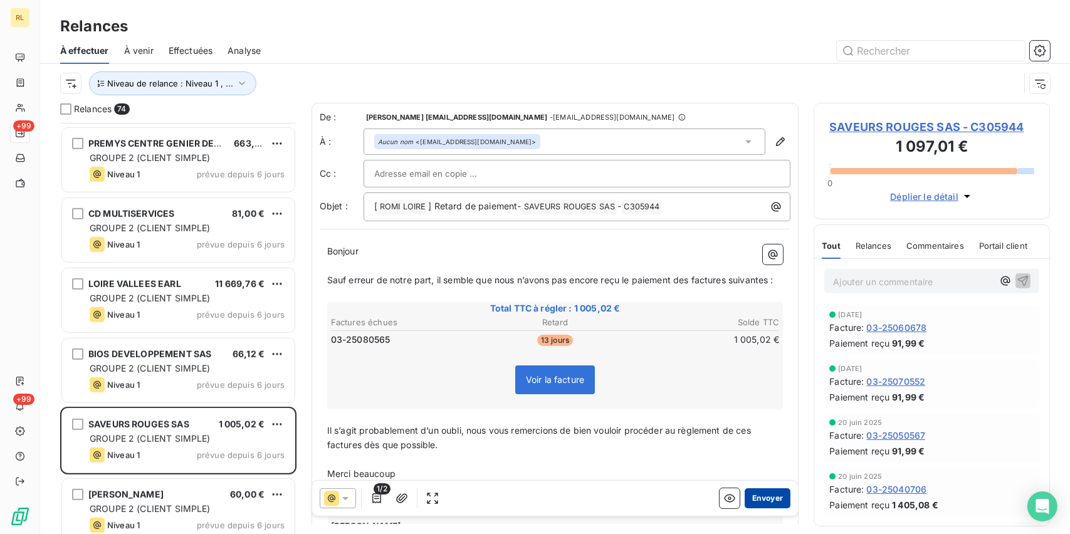
click at [746, 498] on button "Envoyer" at bounding box center [768, 498] width 46 height 20
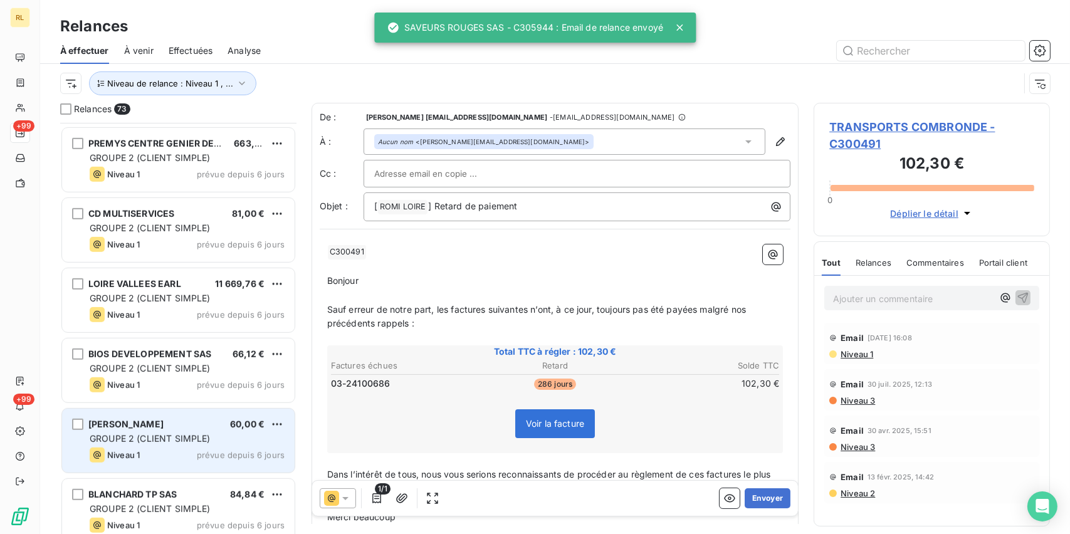
click at [183, 434] on span "GROUPE 2 (CLIENT SIMPLE)" at bounding box center [150, 438] width 121 height 11
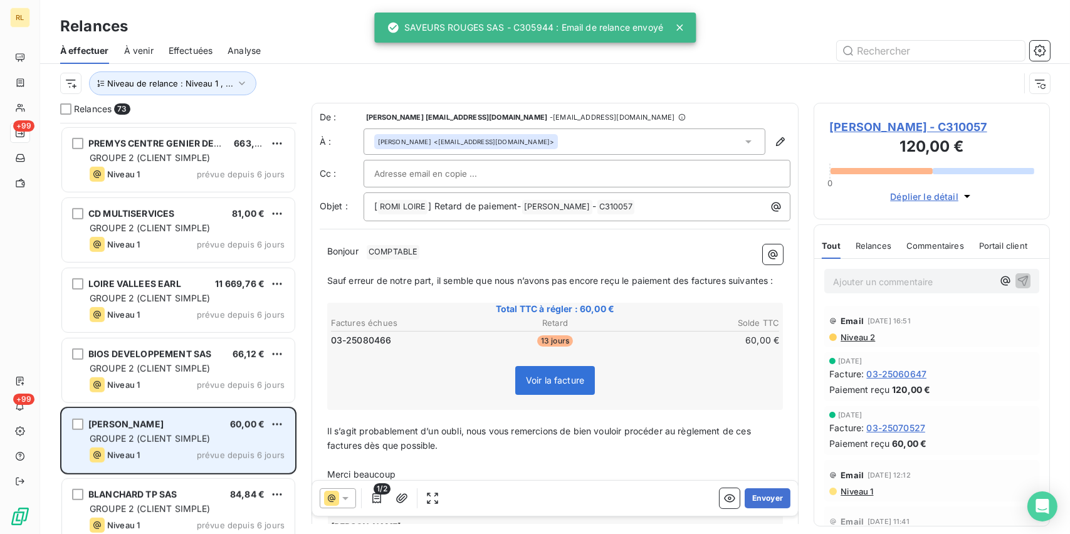
scroll to position [1317, 0]
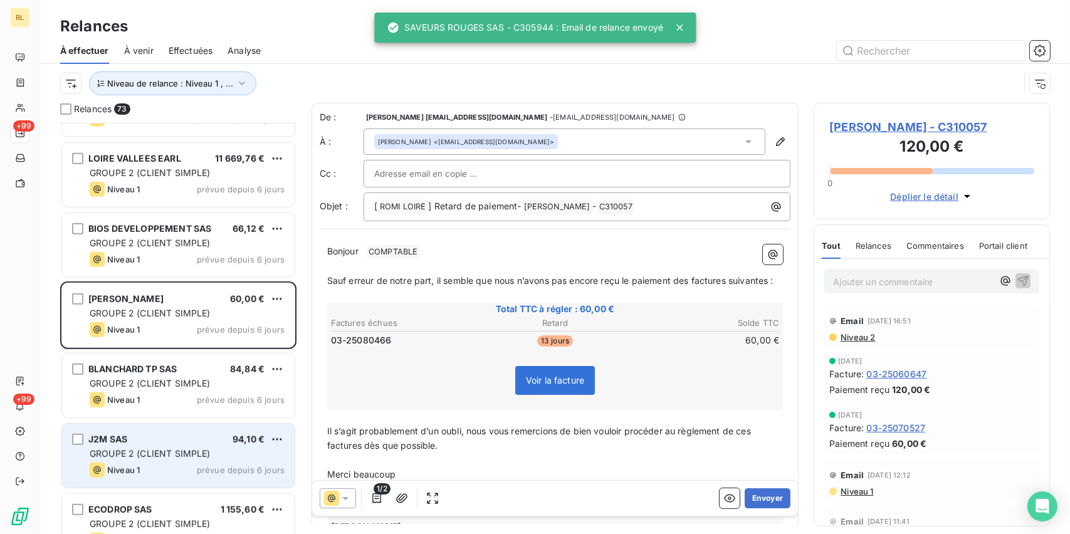
click at [149, 466] on div "Niveau 1 prévue depuis 6 jours" at bounding box center [187, 470] width 195 height 15
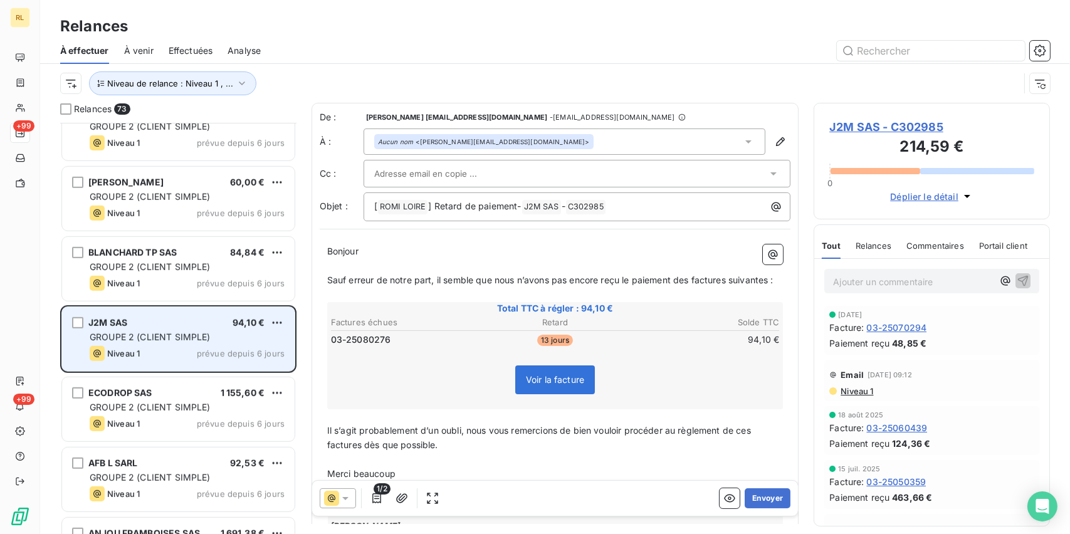
scroll to position [1442, 0]
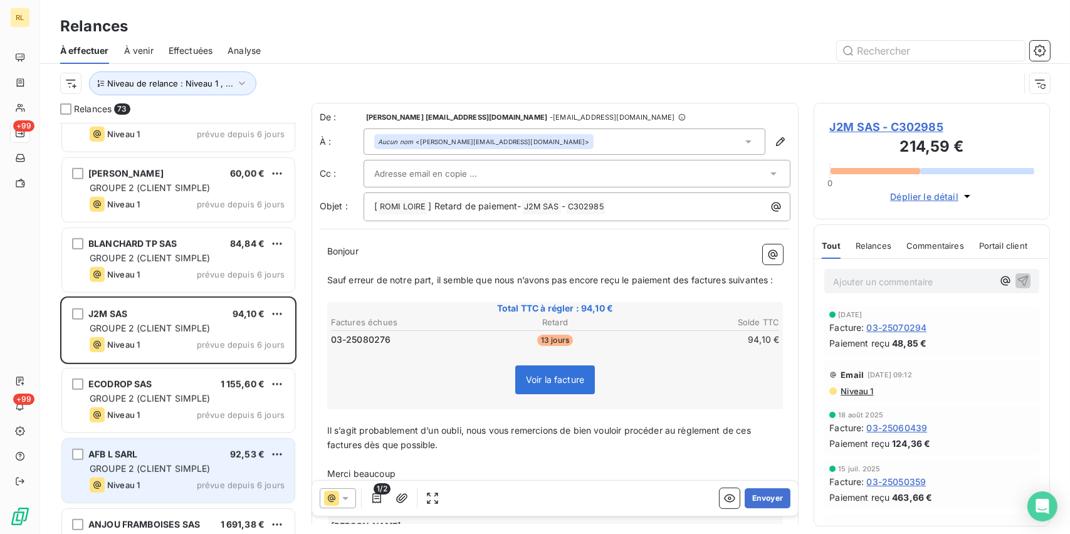
click at [149, 463] on div "GROUPE 2 (CLIENT SIMPLE)" at bounding box center [187, 469] width 195 height 13
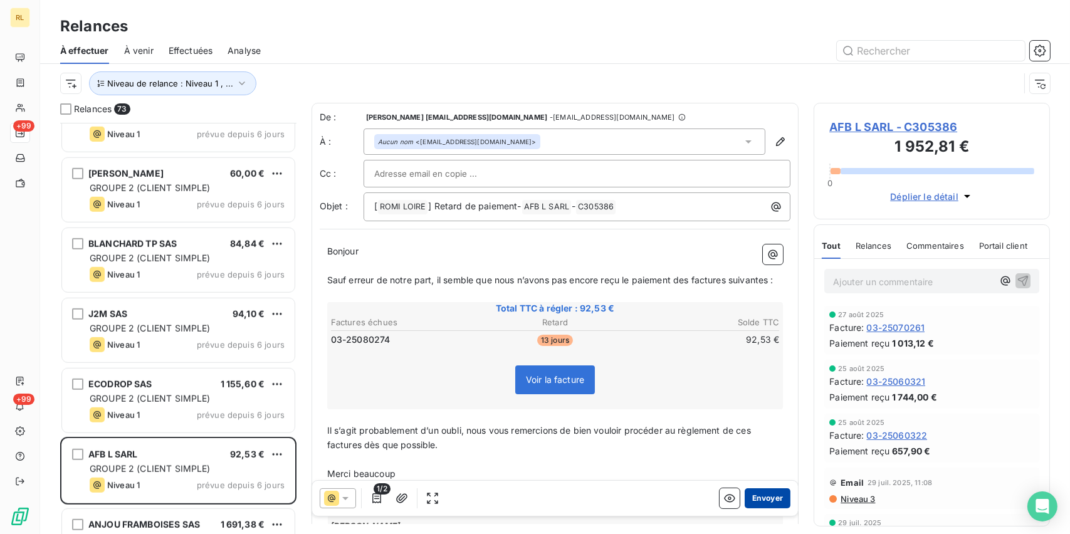
click at [757, 498] on button "Envoyer" at bounding box center [768, 498] width 46 height 20
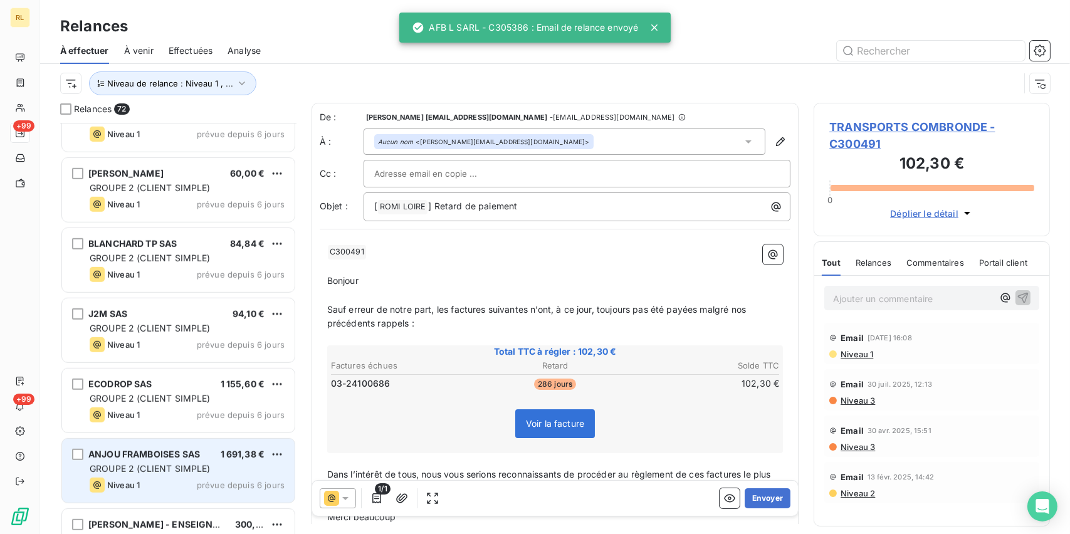
click at [153, 451] on span "ANJOU FRAMBOISES SAS" at bounding box center [144, 454] width 112 height 11
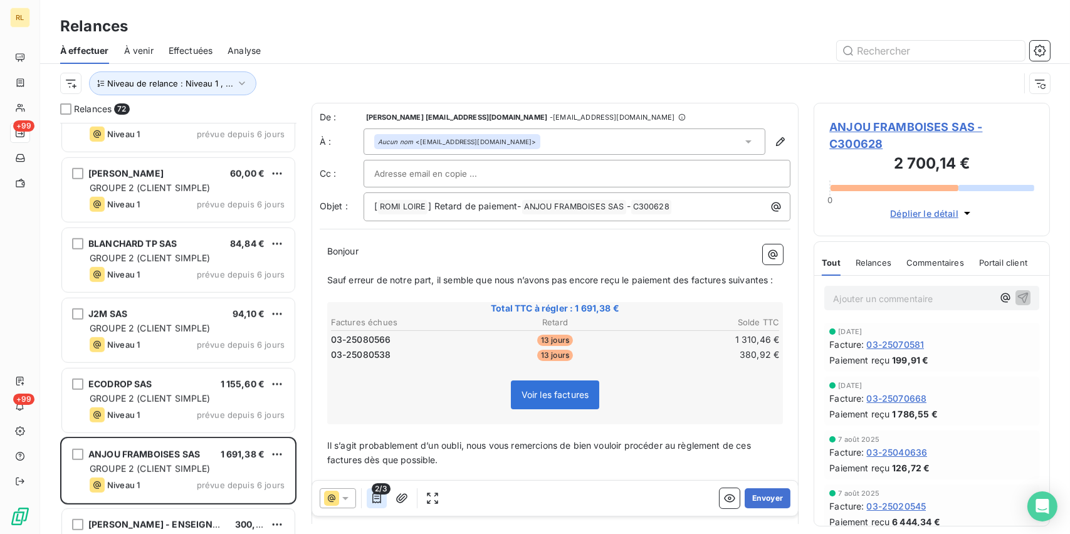
click at [368, 501] on div "2/3" at bounding box center [381, 498] width 123 height 20
click at [374, 502] on icon "button" at bounding box center [377, 498] width 13 height 13
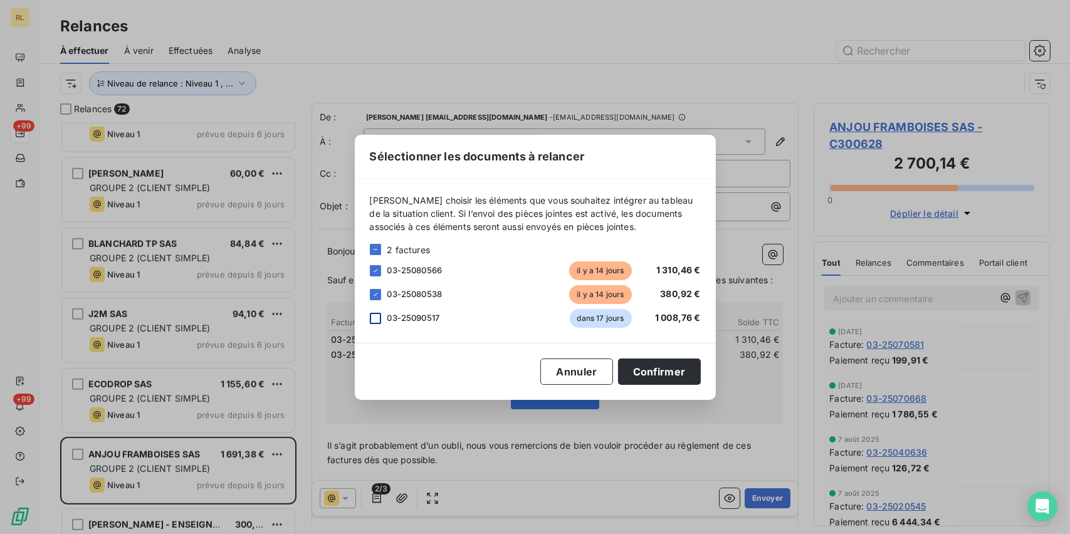
click at [374, 322] on div at bounding box center [375, 318] width 11 height 11
click at [649, 371] on button "Confirmer" at bounding box center [659, 372] width 83 height 26
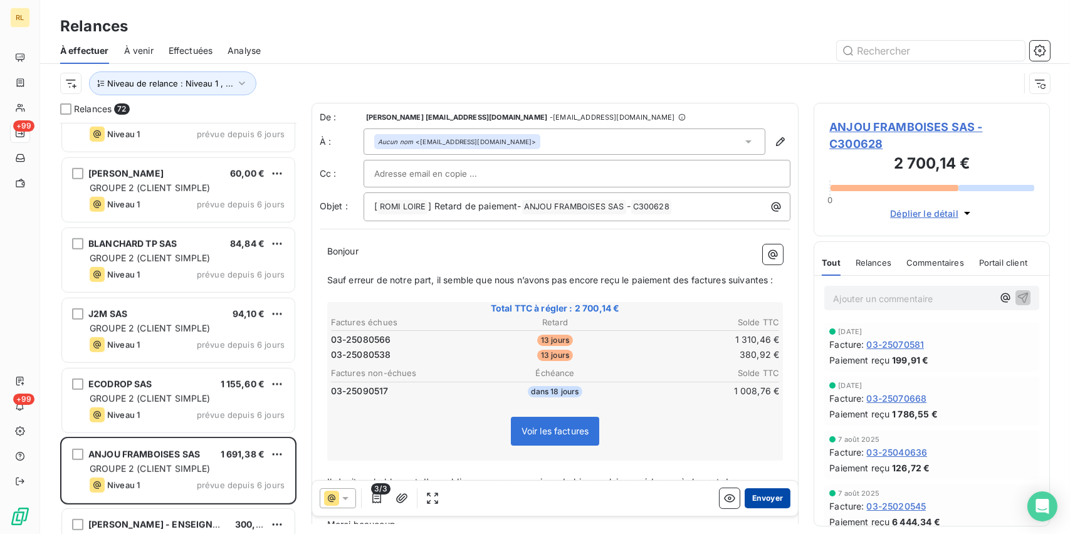
click at [755, 490] on button "Envoyer" at bounding box center [768, 498] width 46 height 20
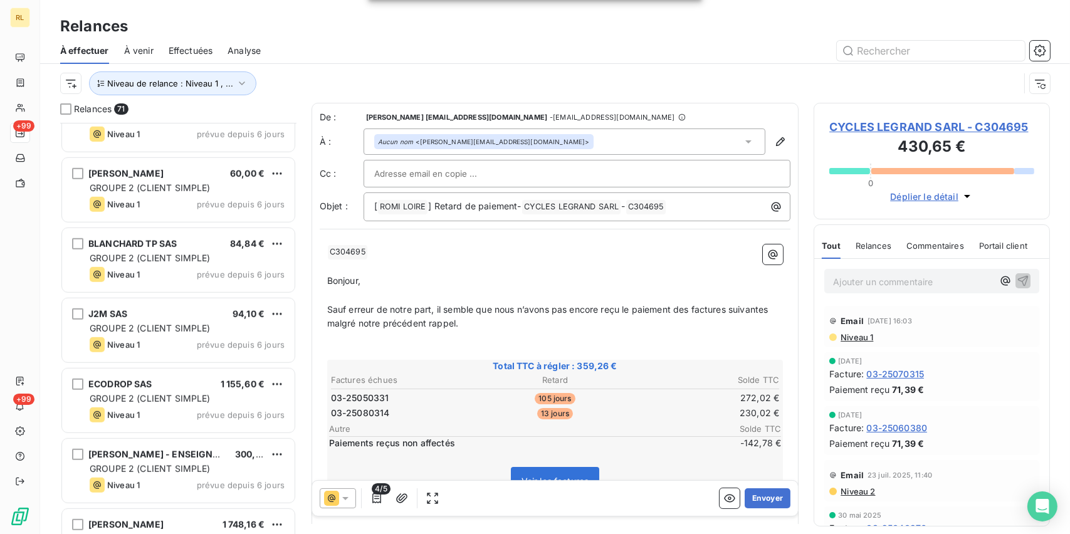
click at [374, 493] on span "4/5" at bounding box center [381, 488] width 18 height 11
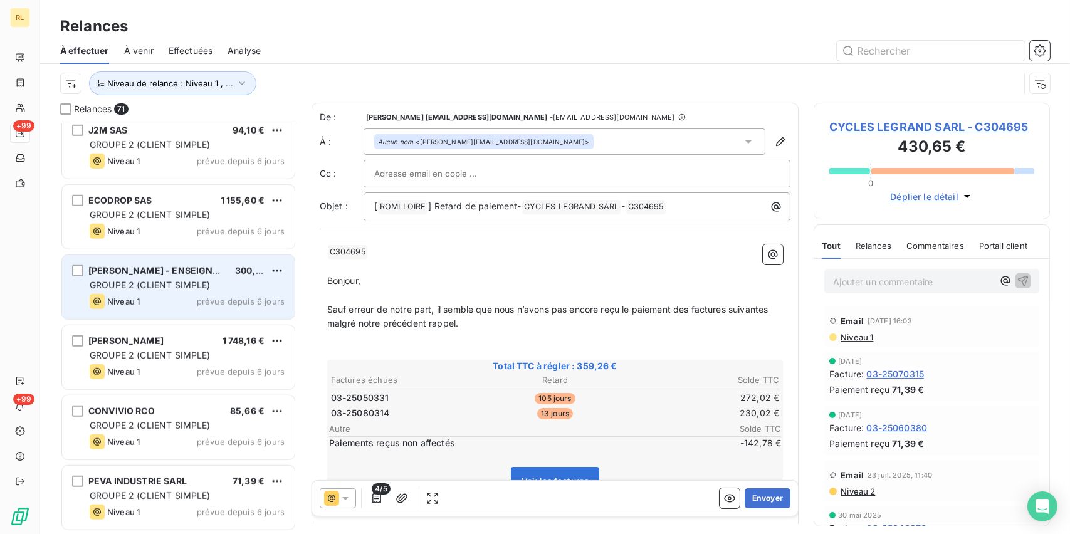
scroll to position [1630, 0]
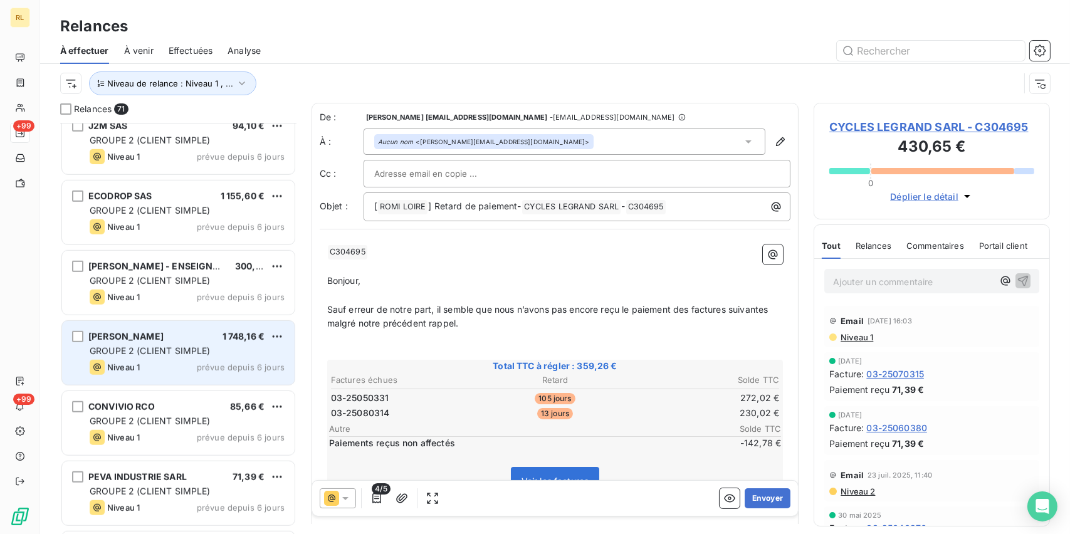
click at [162, 360] on div "Niveau 1 prévue depuis 6 jours" at bounding box center [187, 367] width 195 height 15
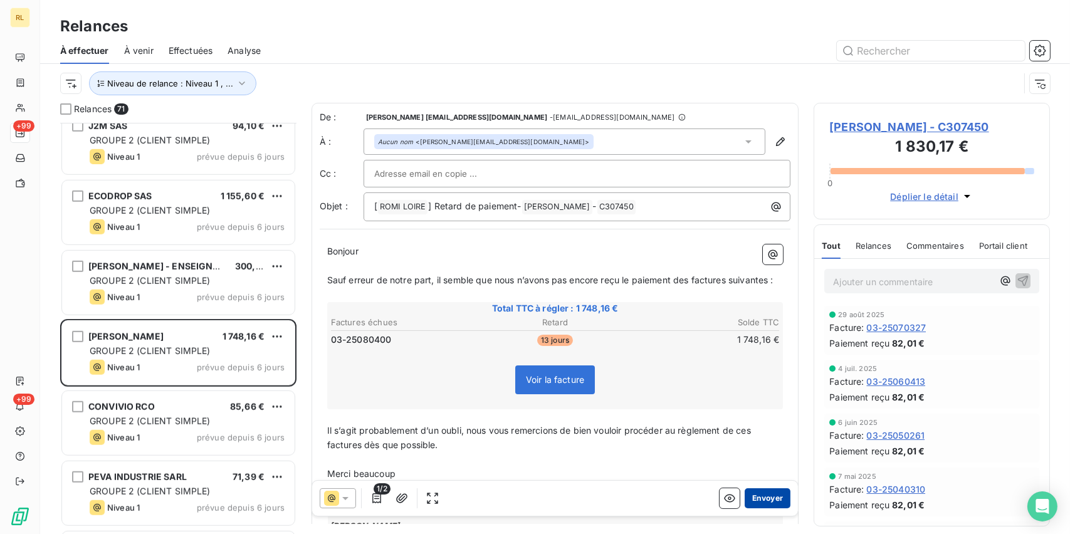
click at [763, 501] on button "Envoyer" at bounding box center [768, 498] width 46 height 20
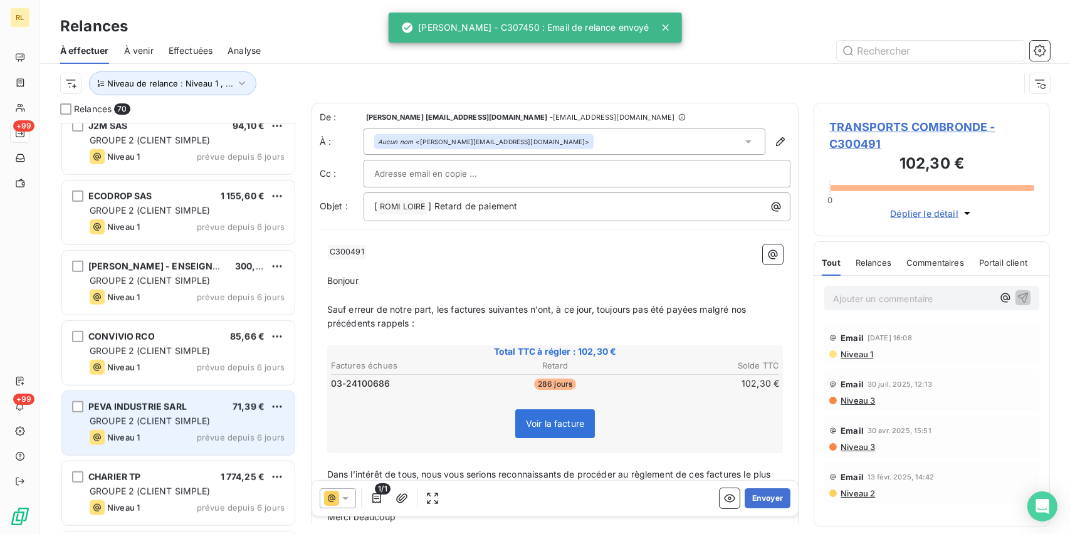
click at [216, 418] on div "GROUPE 2 (CLIENT SIMPLE)" at bounding box center [187, 421] width 195 height 13
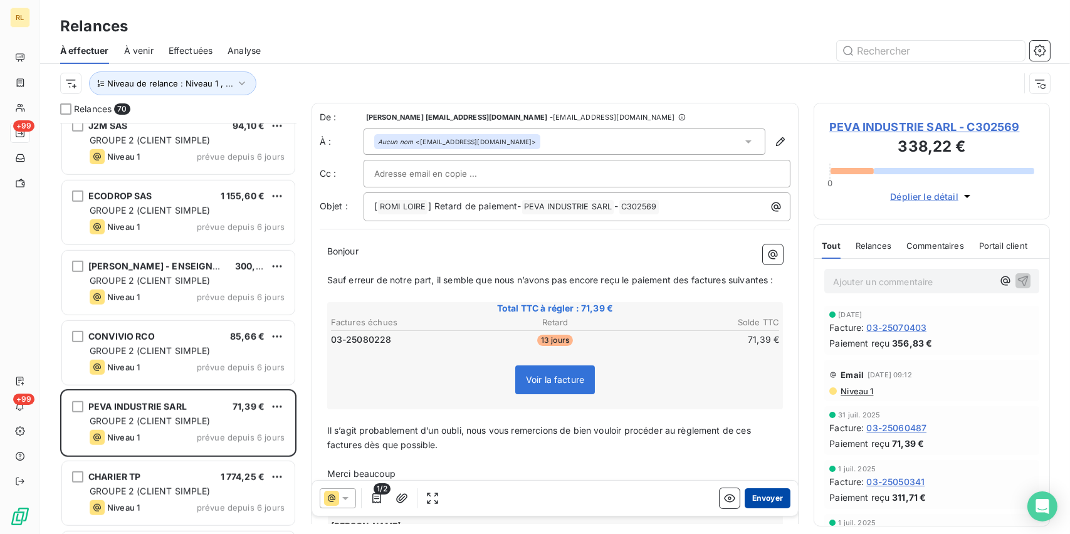
click at [757, 498] on button "Envoyer" at bounding box center [768, 498] width 46 height 20
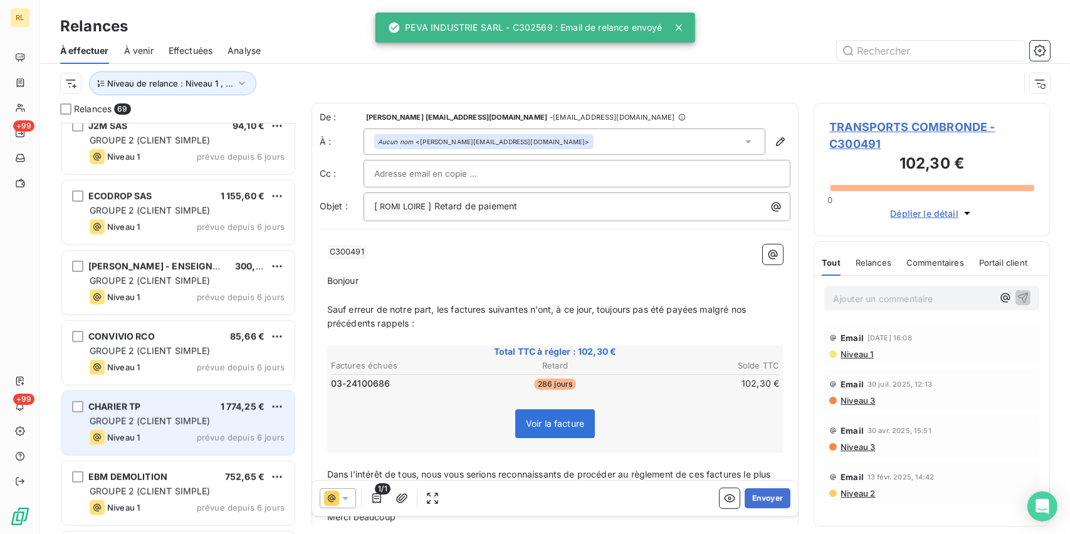
scroll to position [1693, 0]
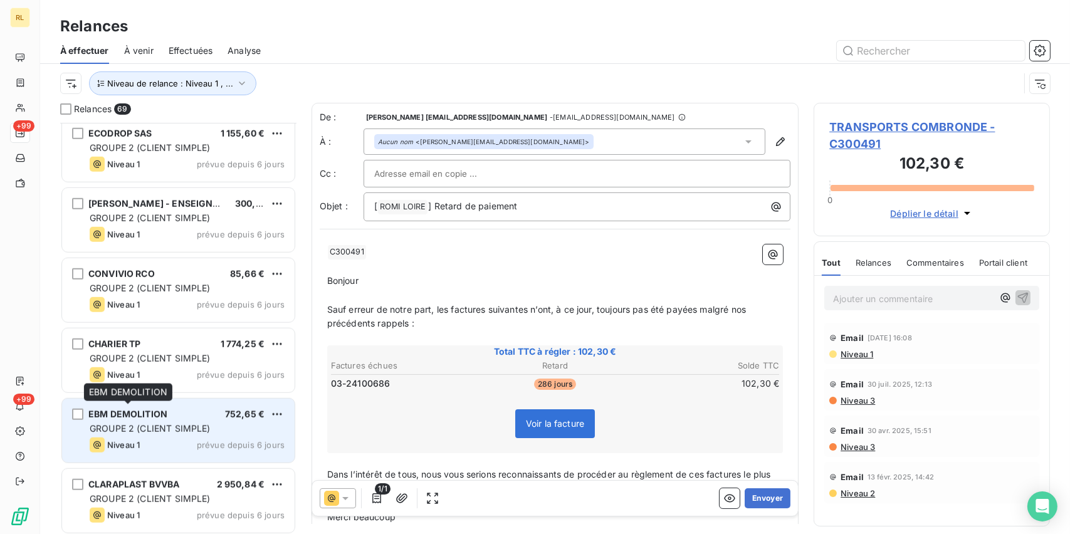
click at [154, 418] on div "EBM DEMOLITION" at bounding box center [127, 414] width 79 height 13
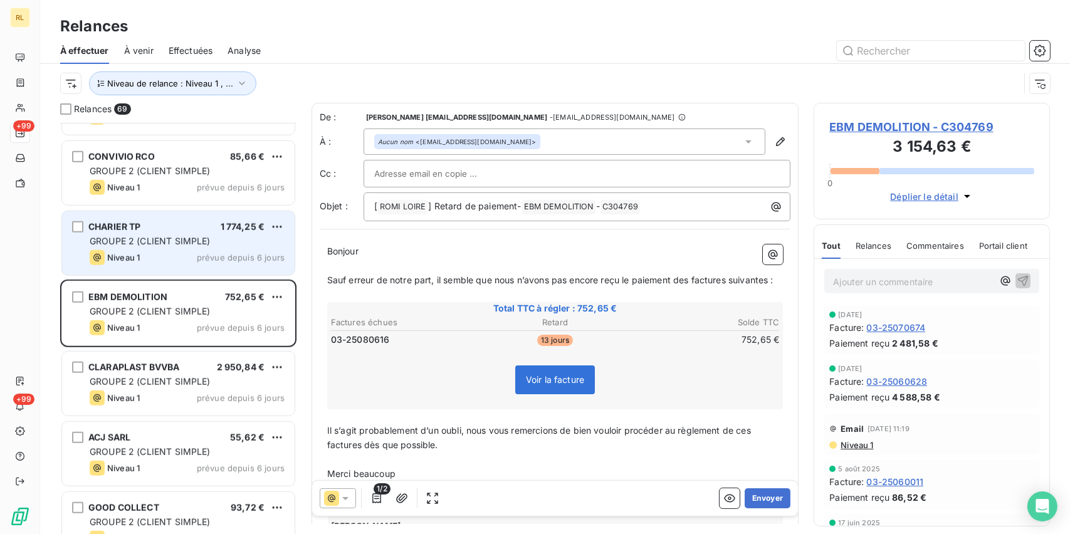
scroll to position [1818, 0]
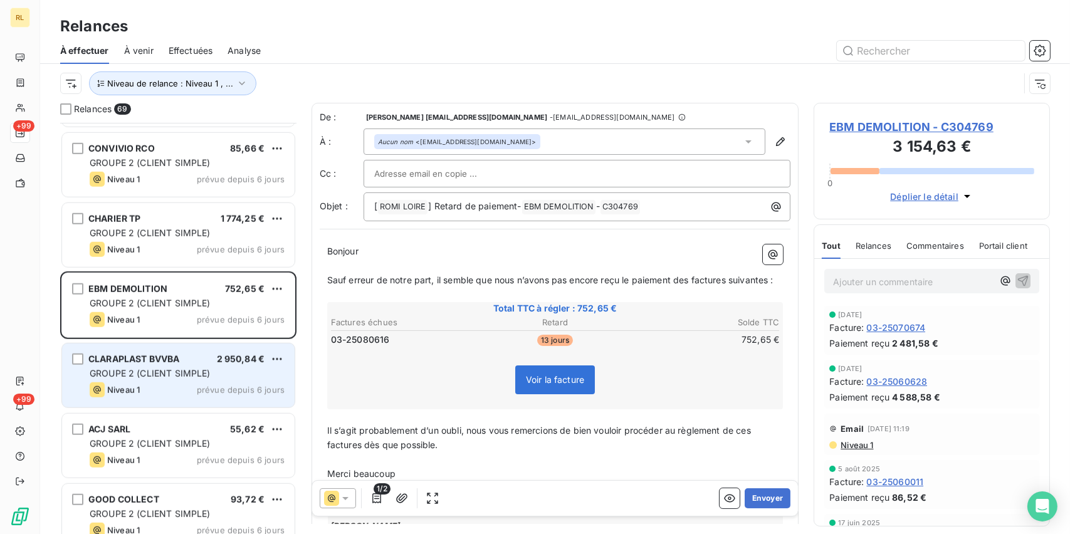
click at [188, 387] on div "Niveau 1 prévue depuis 6 jours" at bounding box center [187, 389] width 195 height 15
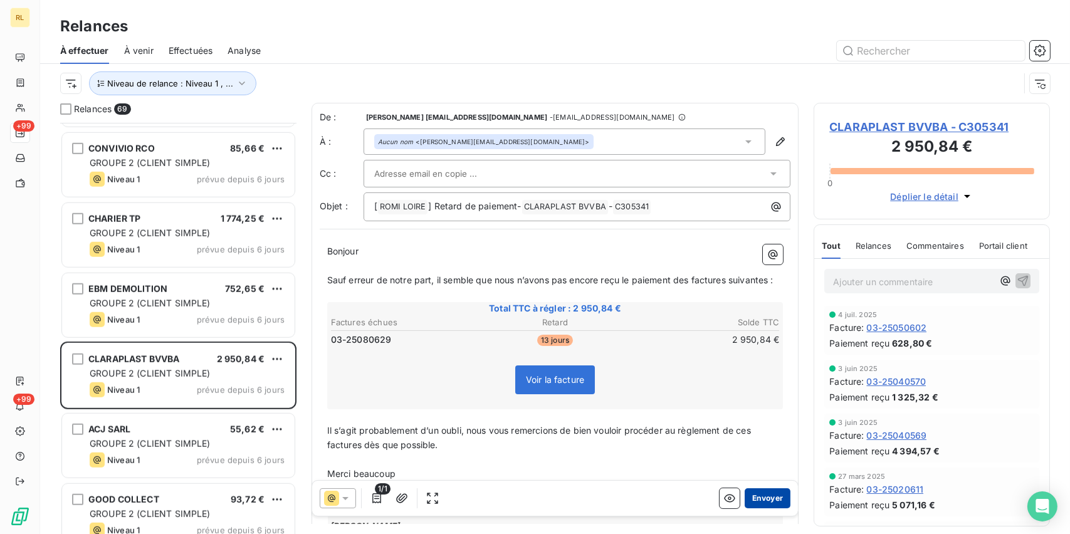
click at [774, 497] on button "Envoyer" at bounding box center [768, 498] width 46 height 20
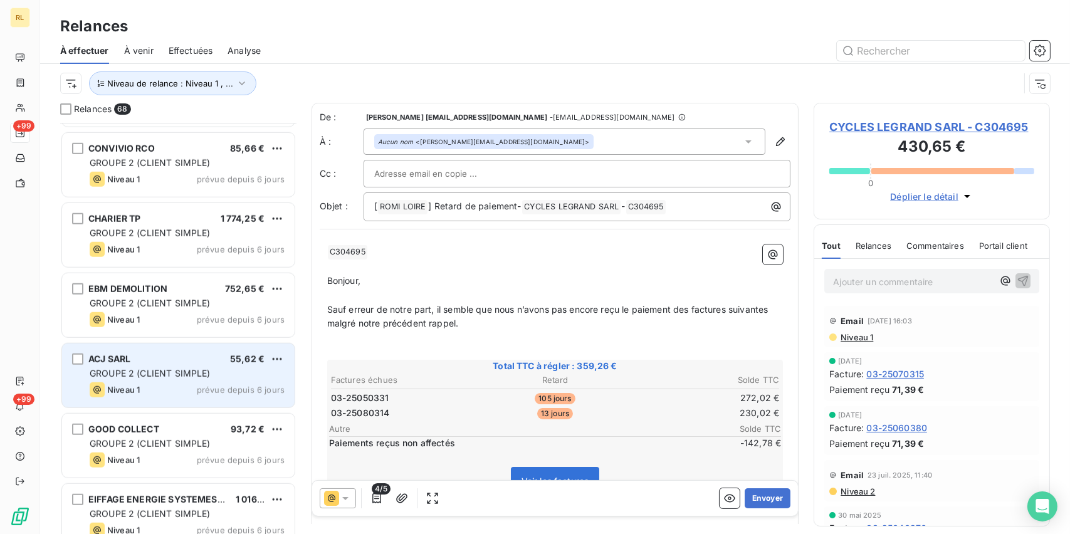
click at [152, 378] on div "GROUPE 2 (CLIENT SIMPLE)" at bounding box center [187, 373] width 195 height 13
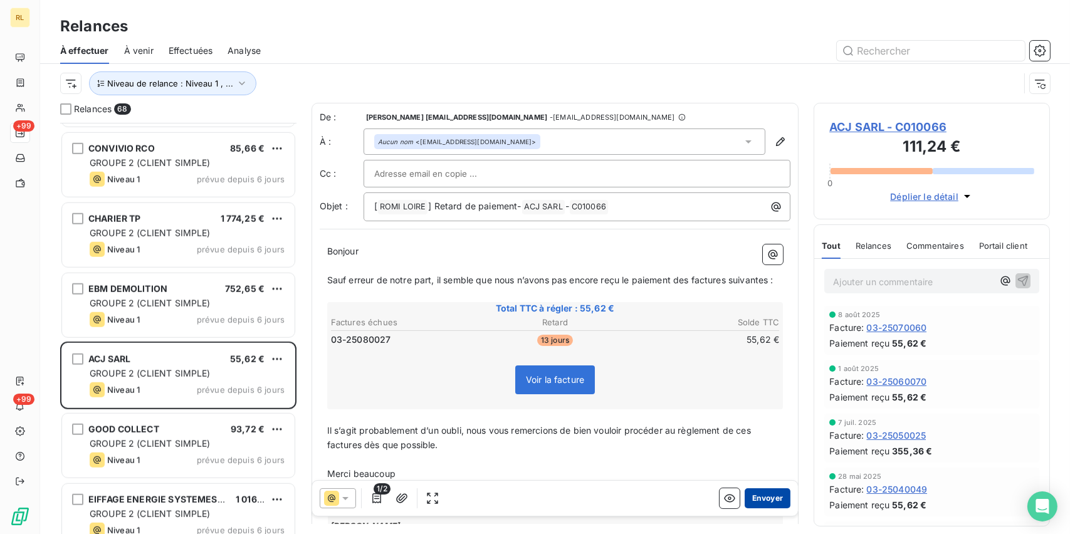
click at [759, 503] on button "Envoyer" at bounding box center [768, 498] width 46 height 20
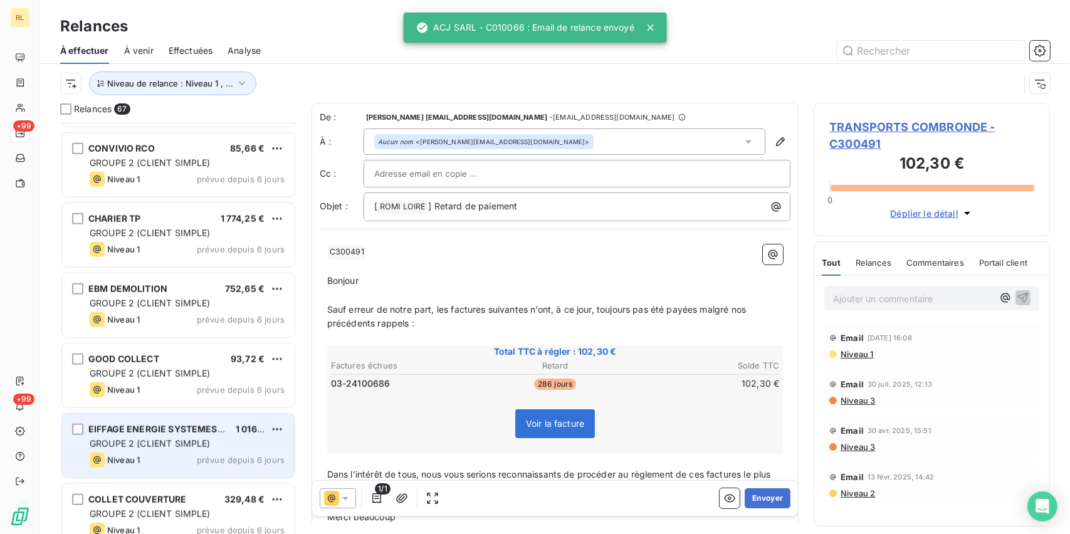
click at [159, 434] on div "EIFFAGE ENERGIE SYSTEMES - COGENERATION 1 016,00 € GROUPE 2 (CLIENT SIMPLE) Niv…" at bounding box center [178, 446] width 233 height 64
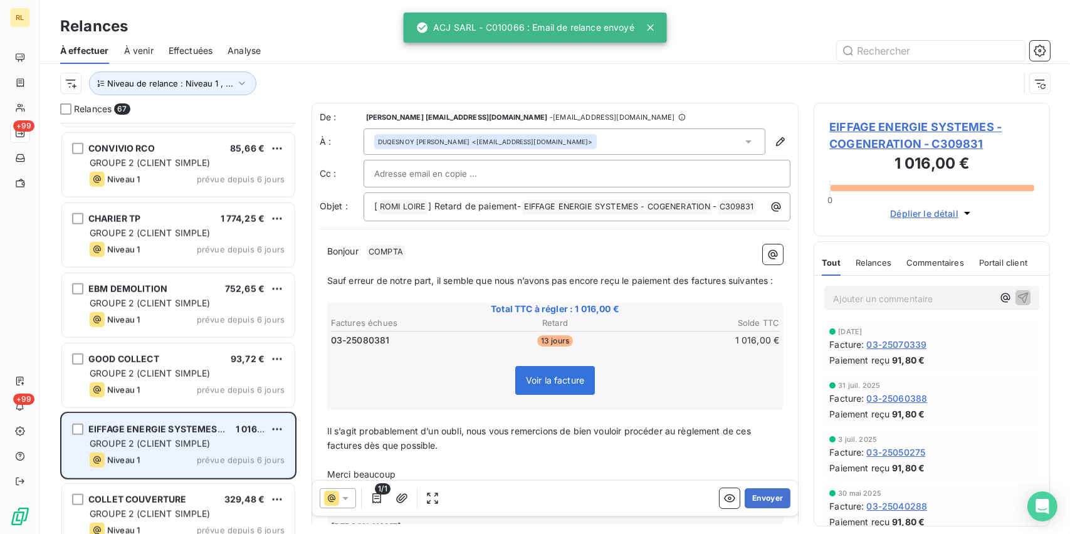
scroll to position [1881, 0]
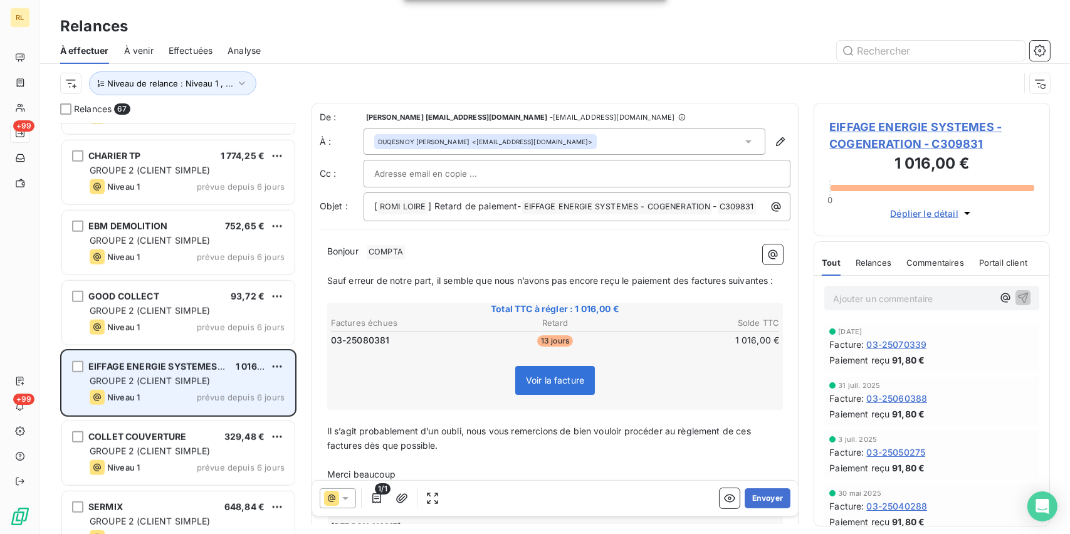
click at [159, 434] on span "COLLET COUVERTURE" at bounding box center [137, 436] width 98 height 11
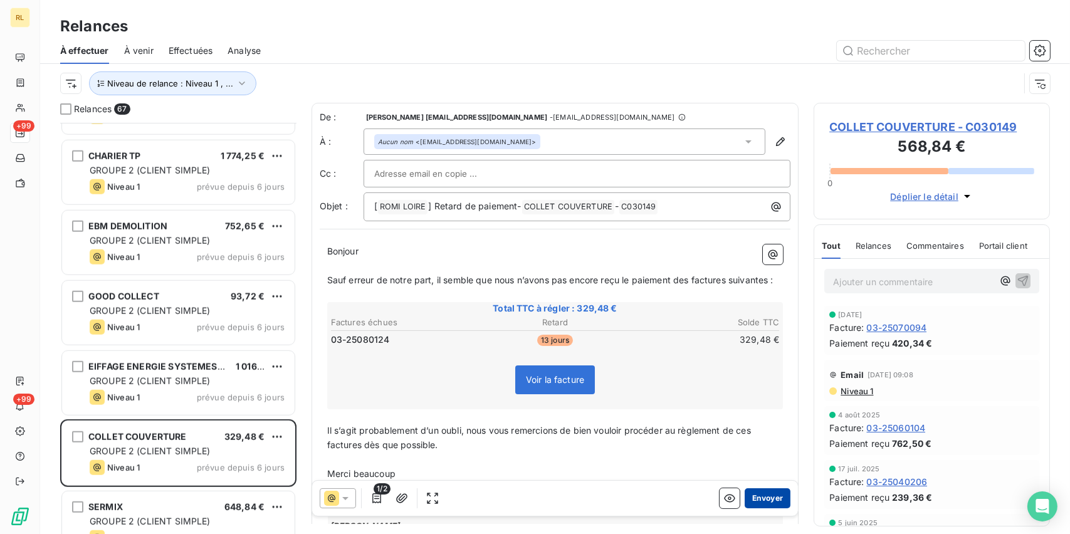
click at [767, 505] on button "Envoyer" at bounding box center [768, 498] width 46 height 20
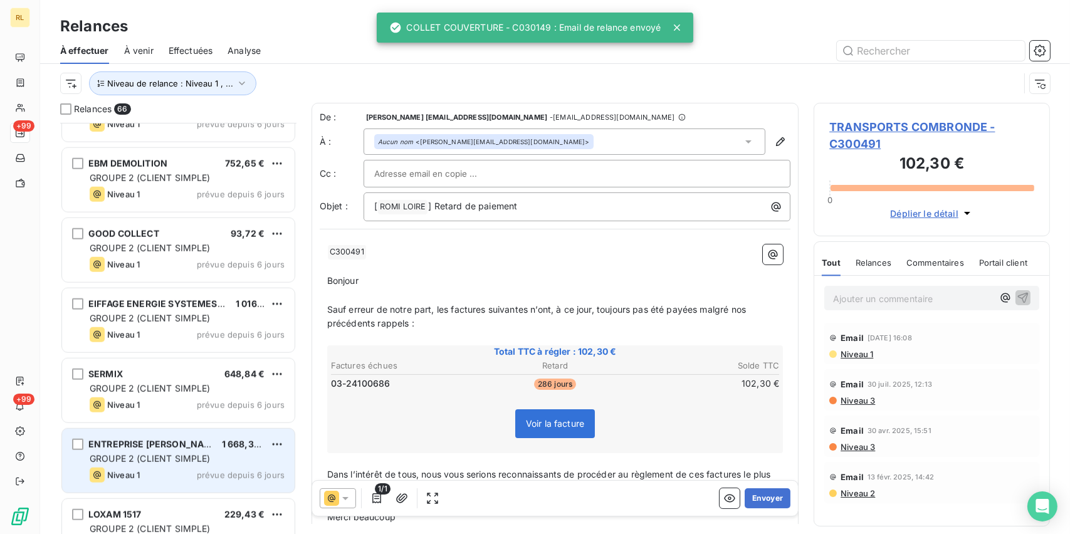
click at [166, 434] on div "ENTREPRISE [PERSON_NAME] 1 668,32 € GROUPE 2 (CLIENT SIMPLE) Niveau 1 prévue de…" at bounding box center [178, 461] width 233 height 64
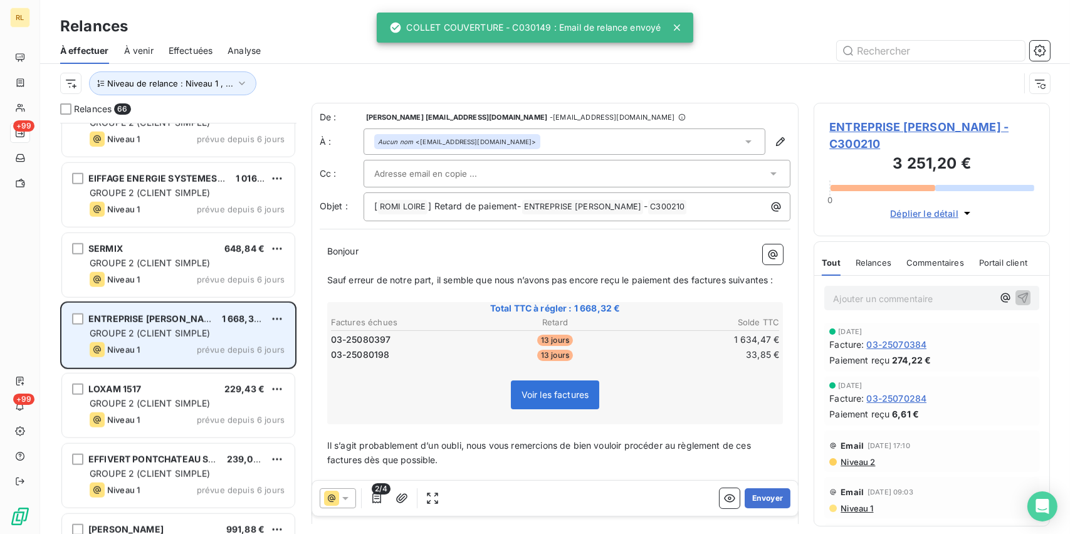
scroll to position [2132, 0]
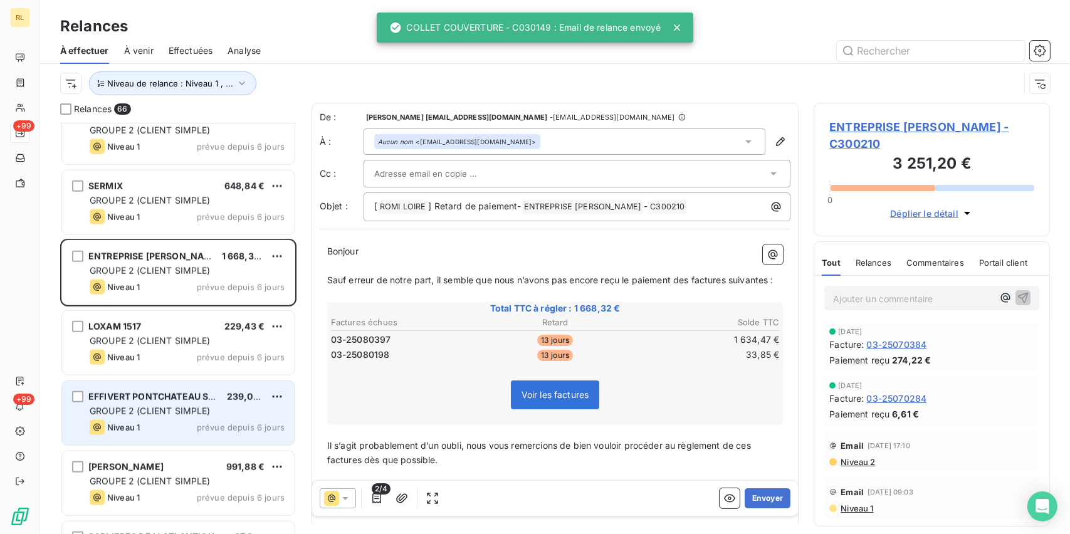
click at [167, 414] on span "GROUPE 2 (CLIENT SIMPLE)" at bounding box center [150, 411] width 121 height 11
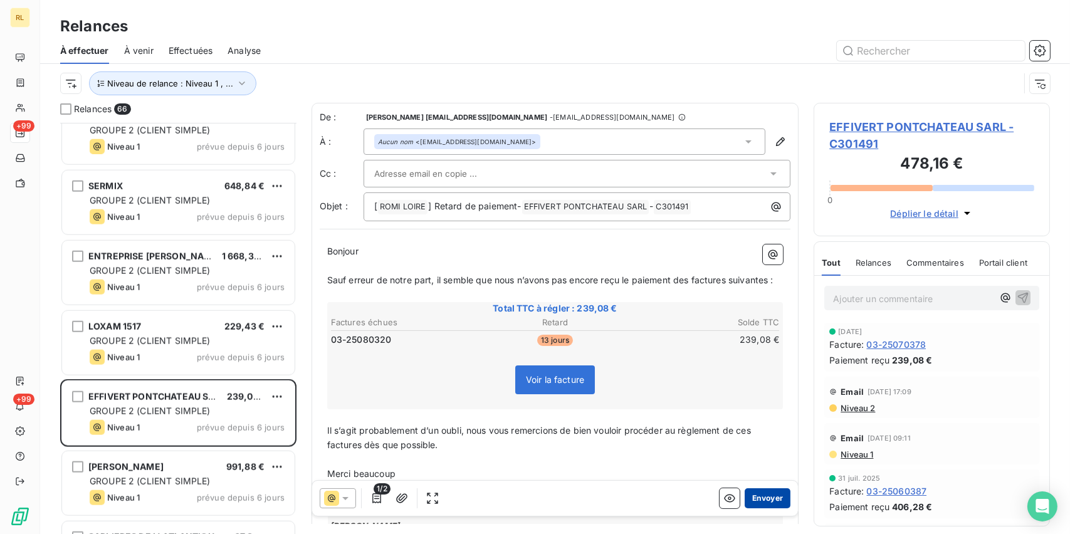
click at [768, 505] on button "Envoyer" at bounding box center [768, 498] width 46 height 20
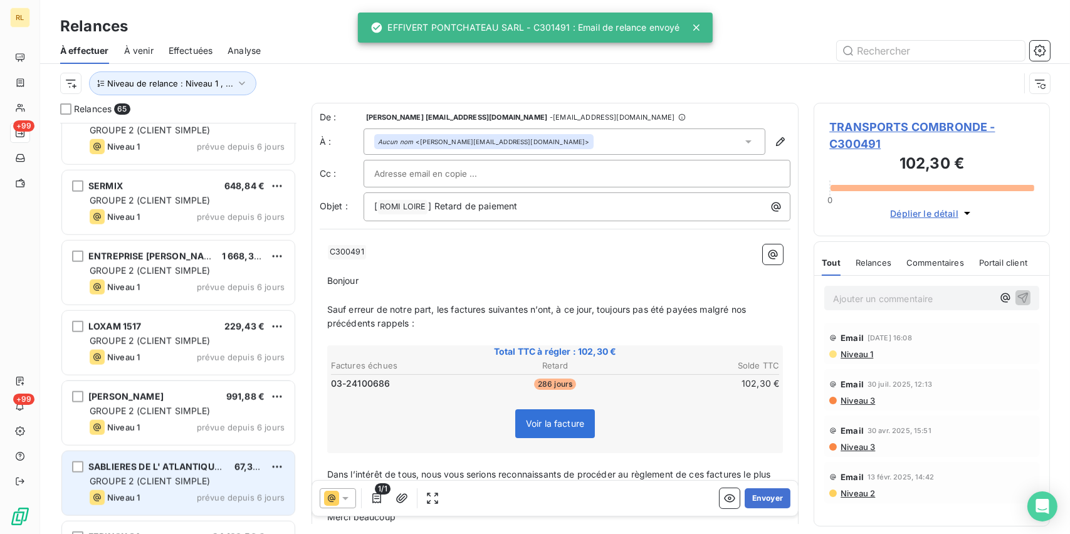
click at [185, 461] on span "SABLIERES DE L' ATLANTIQUE SA" at bounding box center [160, 466] width 145 height 11
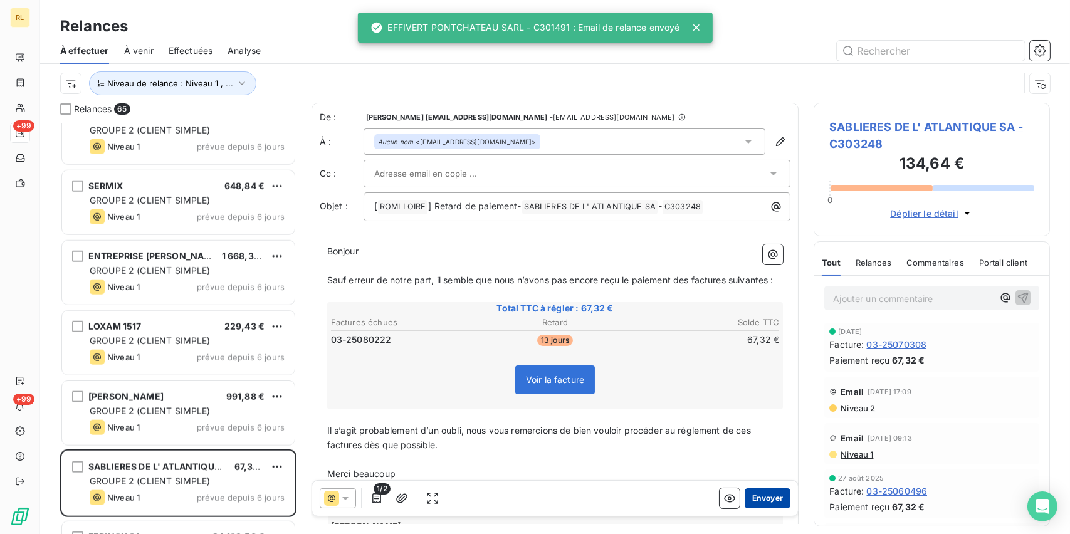
click at [772, 495] on button "Envoyer" at bounding box center [768, 498] width 46 height 20
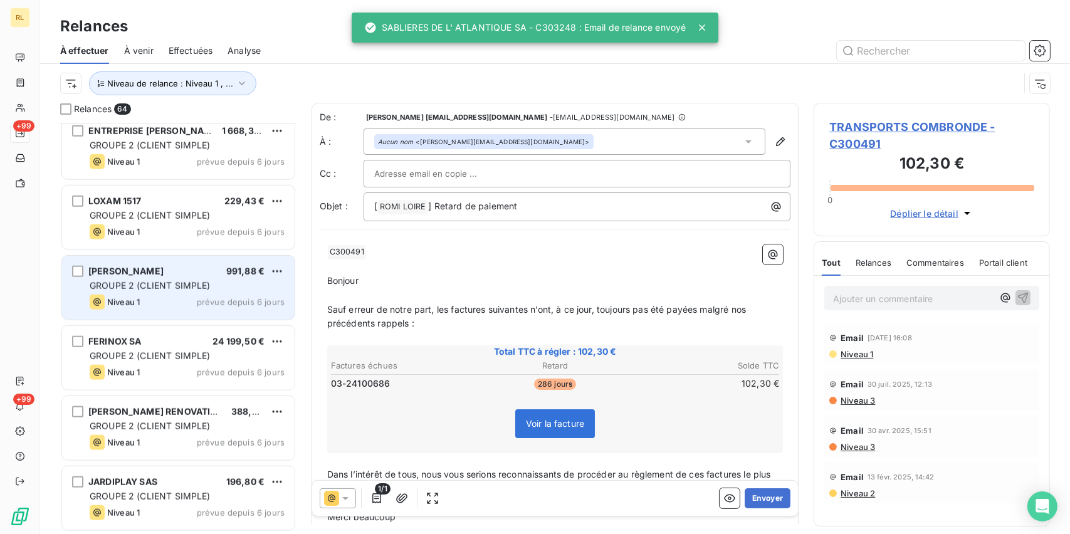
scroll to position [2320, 0]
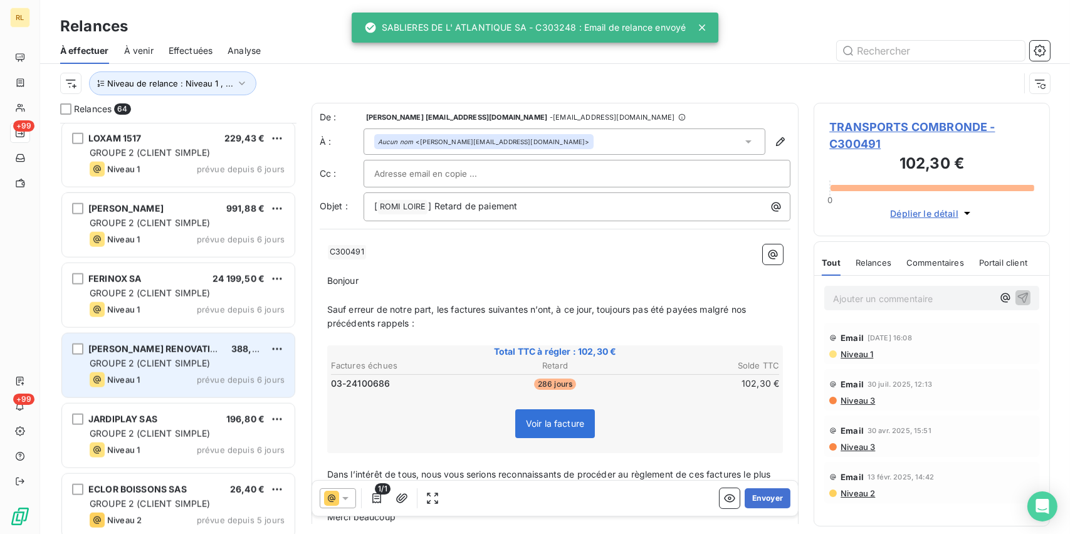
click at [154, 369] on div "[PERSON_NAME] RENOVATION SARL 388,80 € GROUPE 2 (CLIENT SIMPLE) Niveau 1 prévue…" at bounding box center [178, 366] width 233 height 64
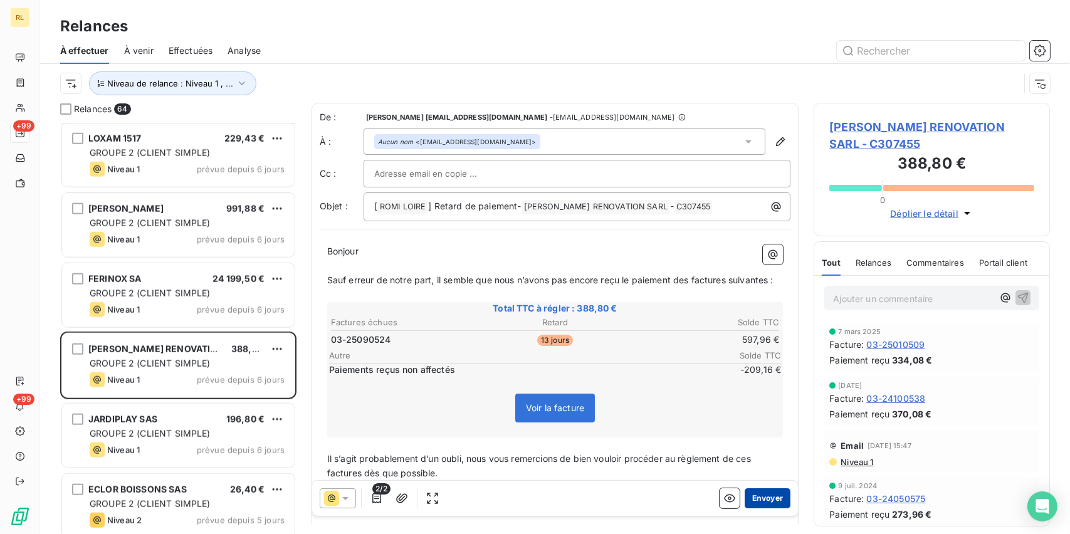
click at [750, 495] on button "Envoyer" at bounding box center [768, 498] width 46 height 20
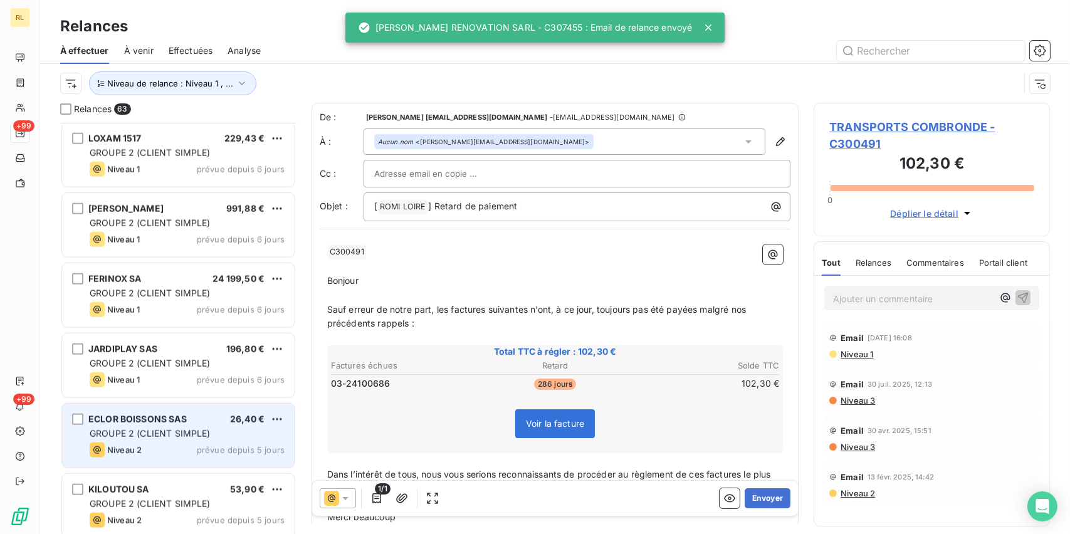
click at [191, 436] on span "GROUPE 2 (CLIENT SIMPLE)" at bounding box center [150, 433] width 121 height 11
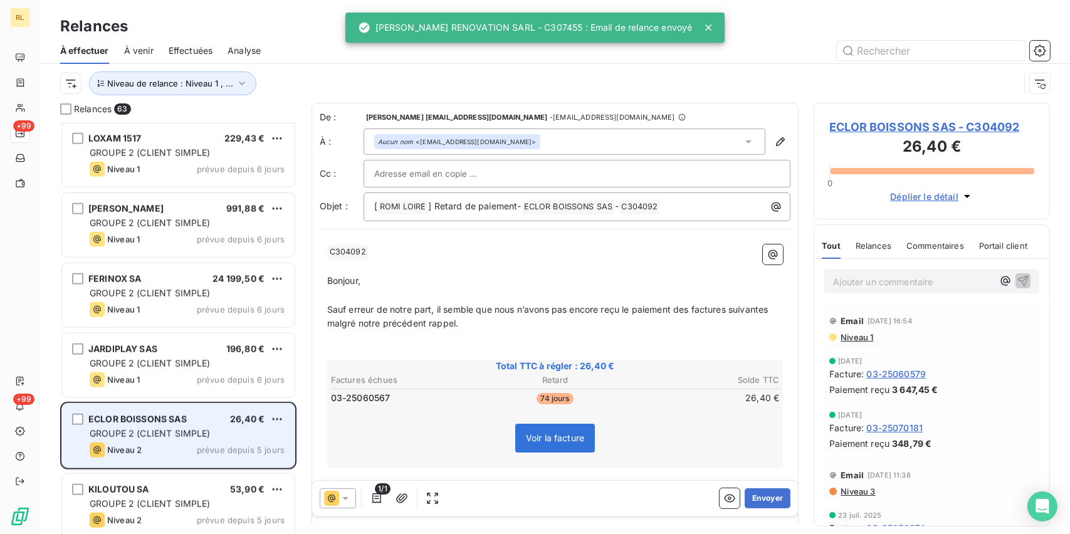
scroll to position [2382, 0]
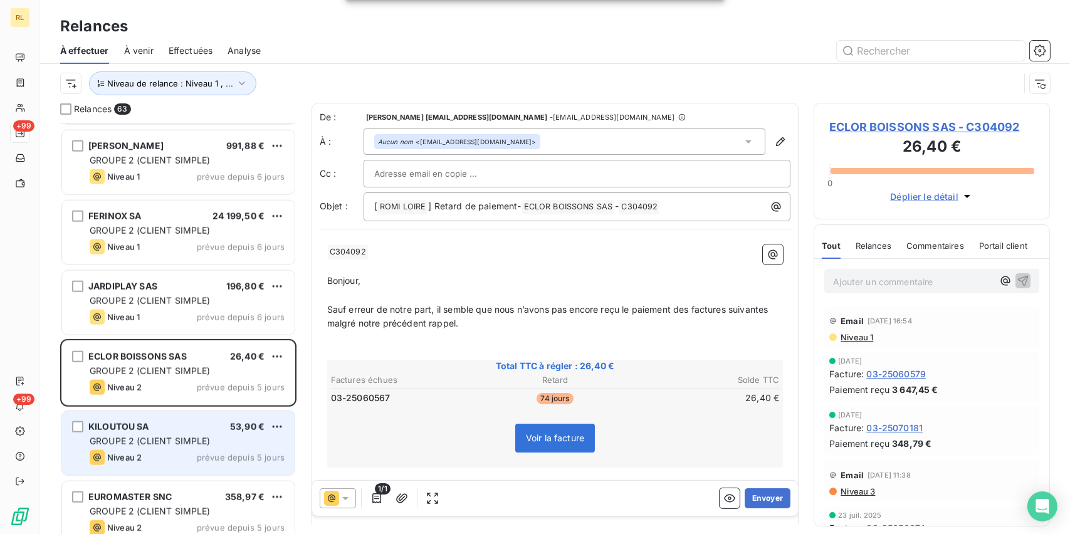
click at [186, 433] on div "KILOUTOU SA 53,90 € GROUPE 2 (CLIENT SIMPLE) Niveau 2 prévue depuis 5 jours" at bounding box center [178, 443] width 233 height 64
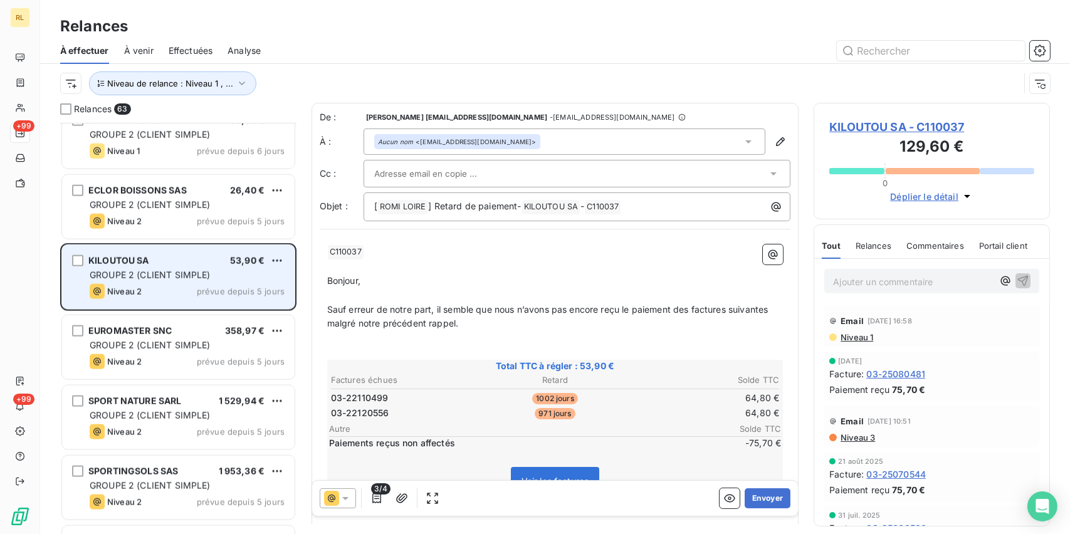
scroll to position [2570, 0]
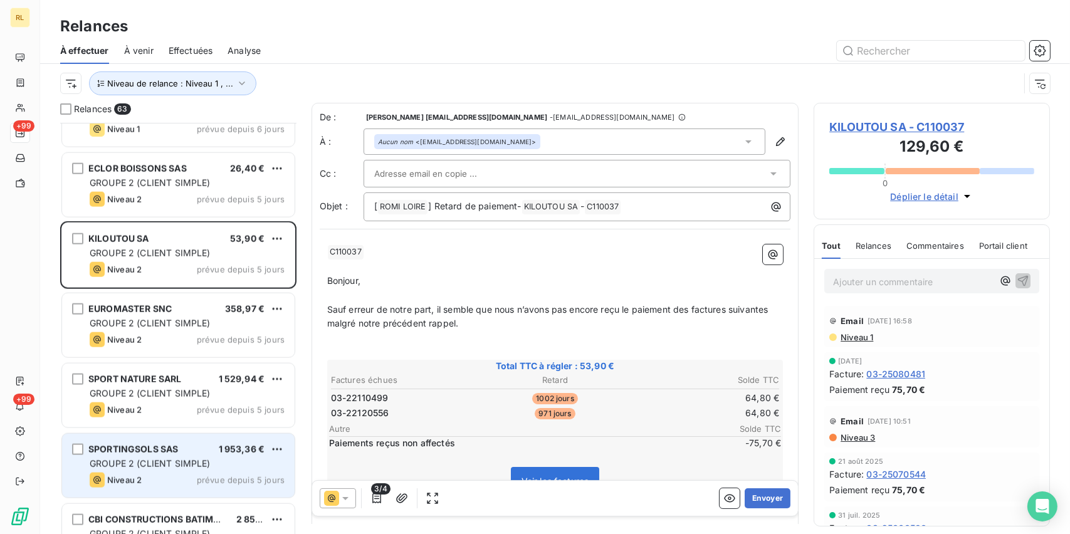
click at [165, 448] on span "SPORTINGSOLS SAS" at bounding box center [133, 449] width 90 height 11
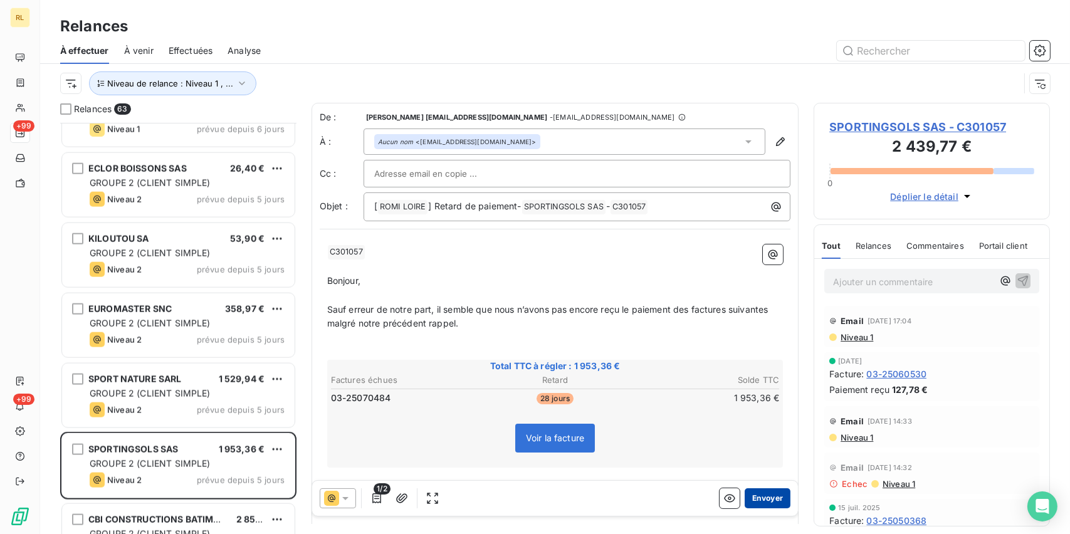
click at [760, 501] on button "Envoyer" at bounding box center [768, 498] width 46 height 20
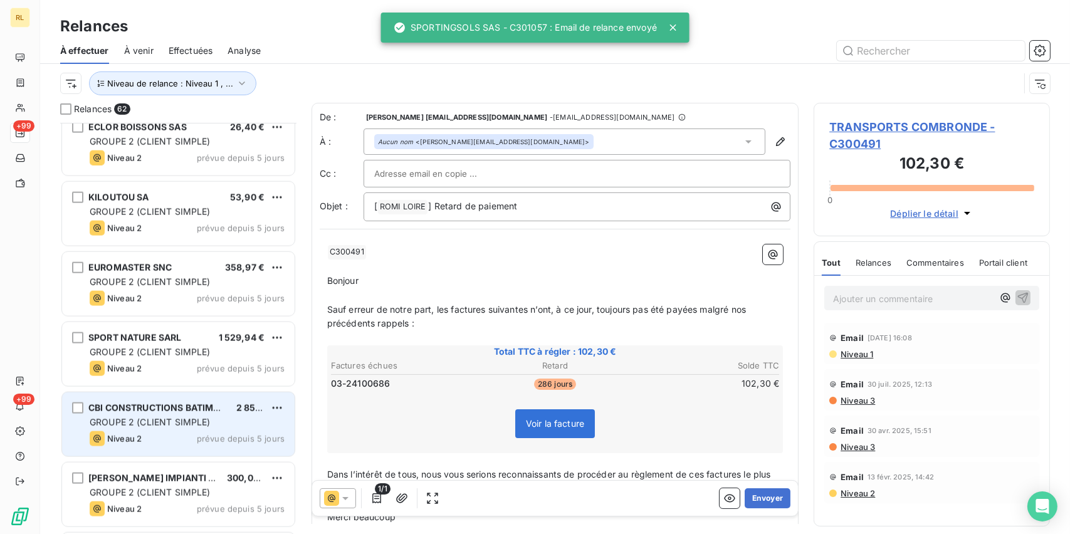
scroll to position [2633, 0]
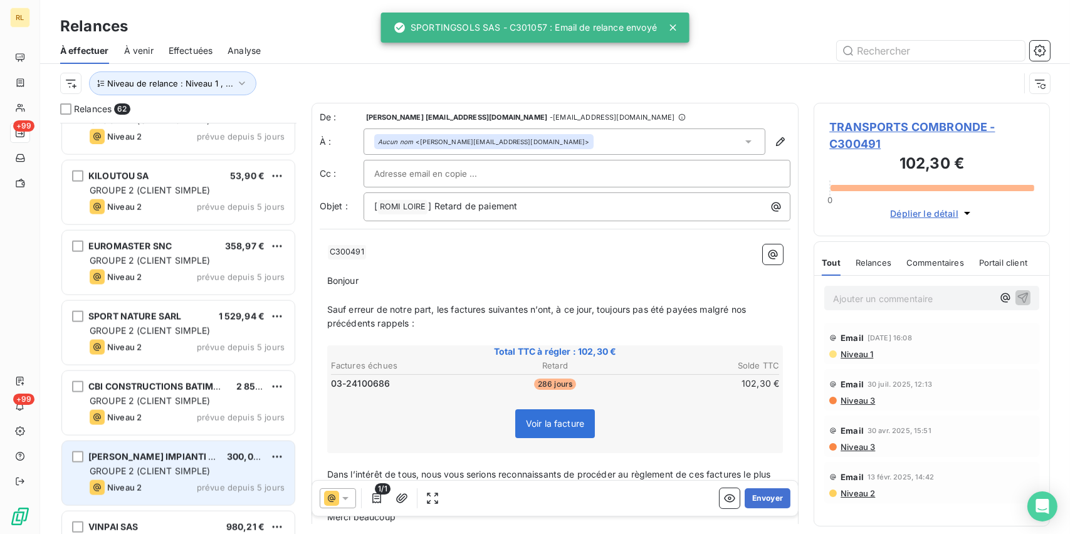
click at [144, 466] on span "GROUPE 2 (CLIENT SIMPLE)" at bounding box center [150, 471] width 121 height 11
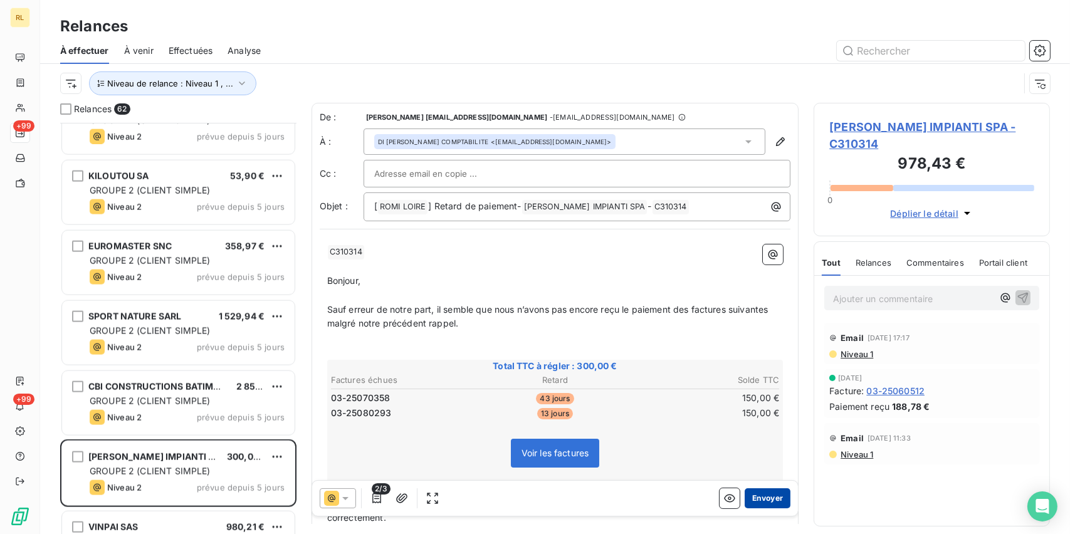
click at [762, 493] on button "Envoyer" at bounding box center [768, 498] width 46 height 20
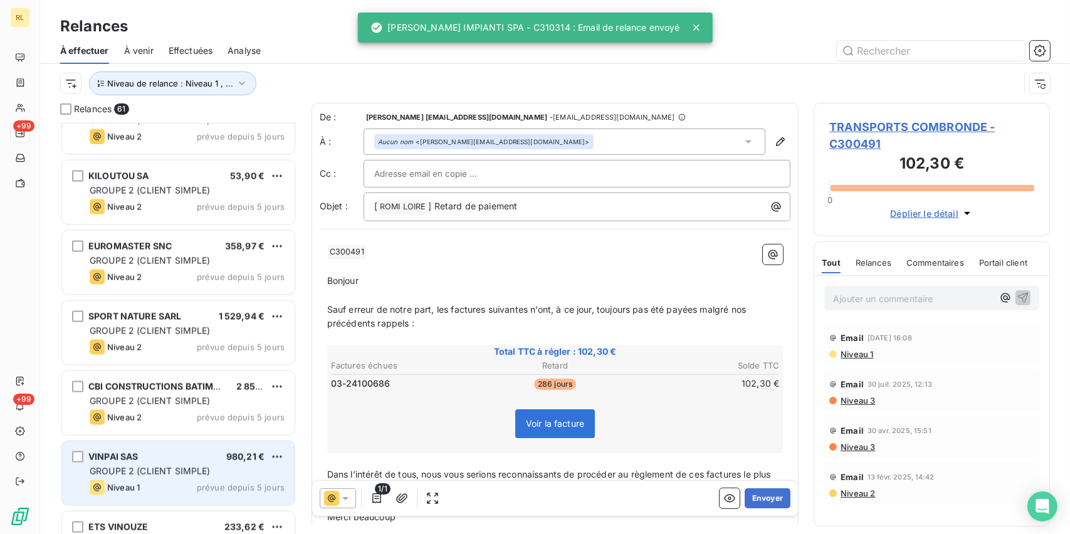
scroll to position [2759, 0]
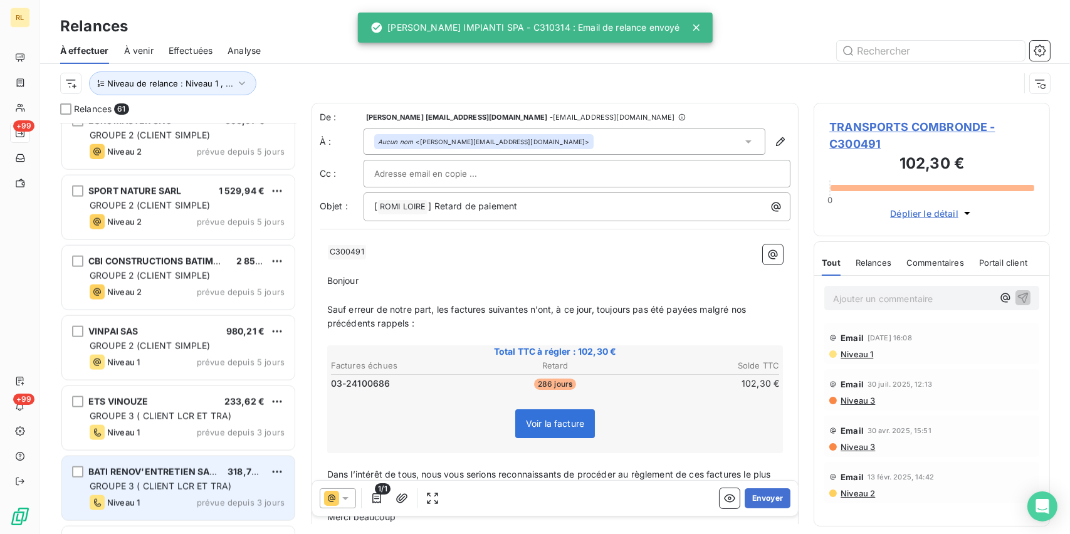
click at [177, 487] on span "GROUPE 3 ( CLIENT LCR ET TRA)" at bounding box center [161, 486] width 142 height 11
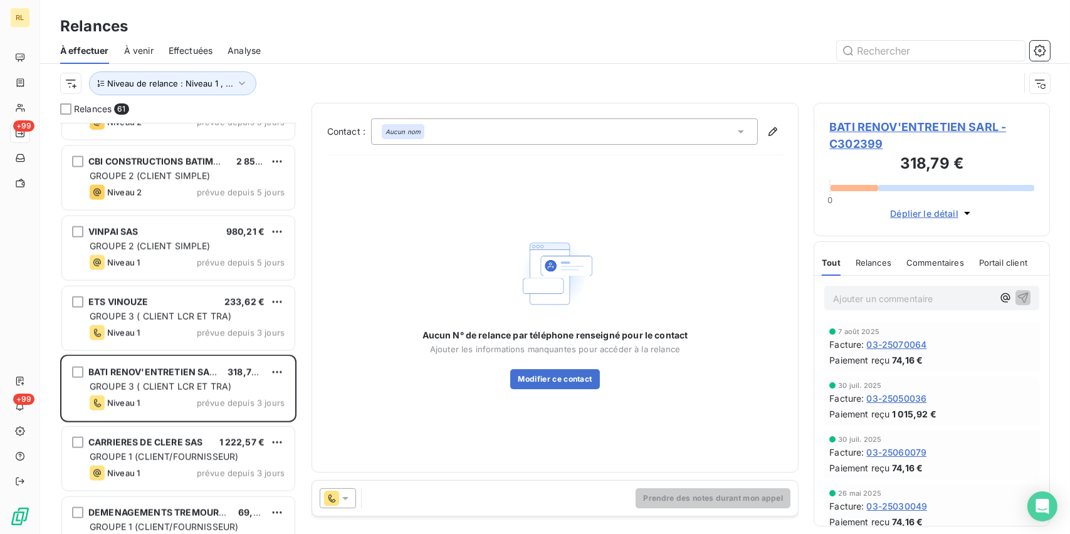
scroll to position [2947, 0]
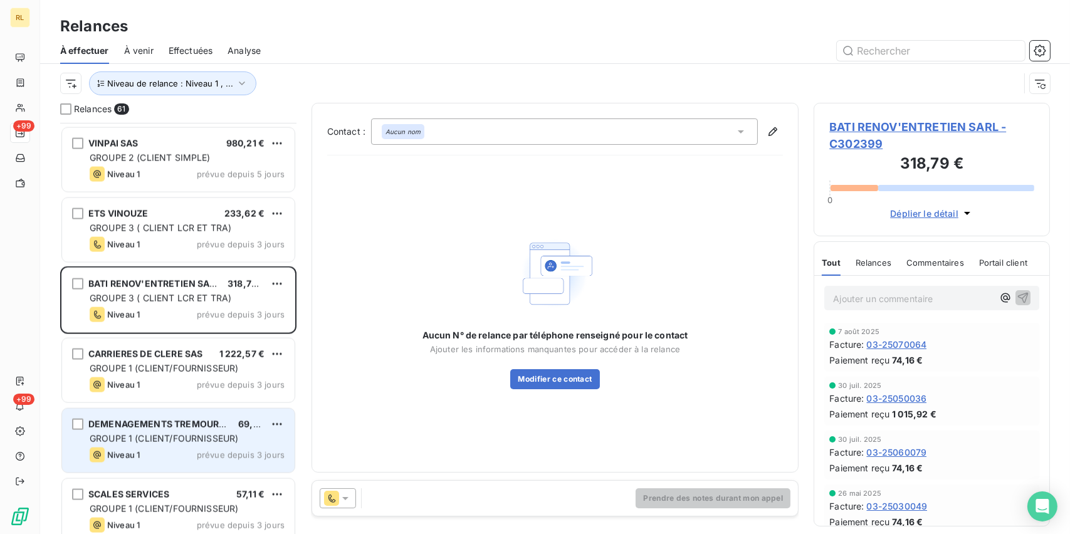
click at [174, 436] on span "GROUPE 1 (CLIENT/FOURNISSEUR)" at bounding box center [164, 438] width 149 height 11
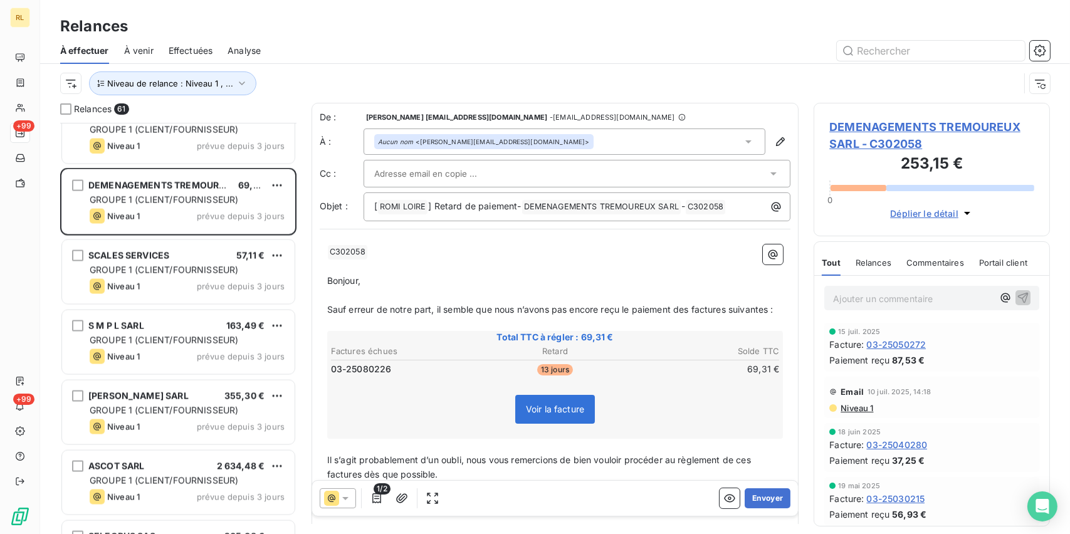
scroll to position [3197, 0]
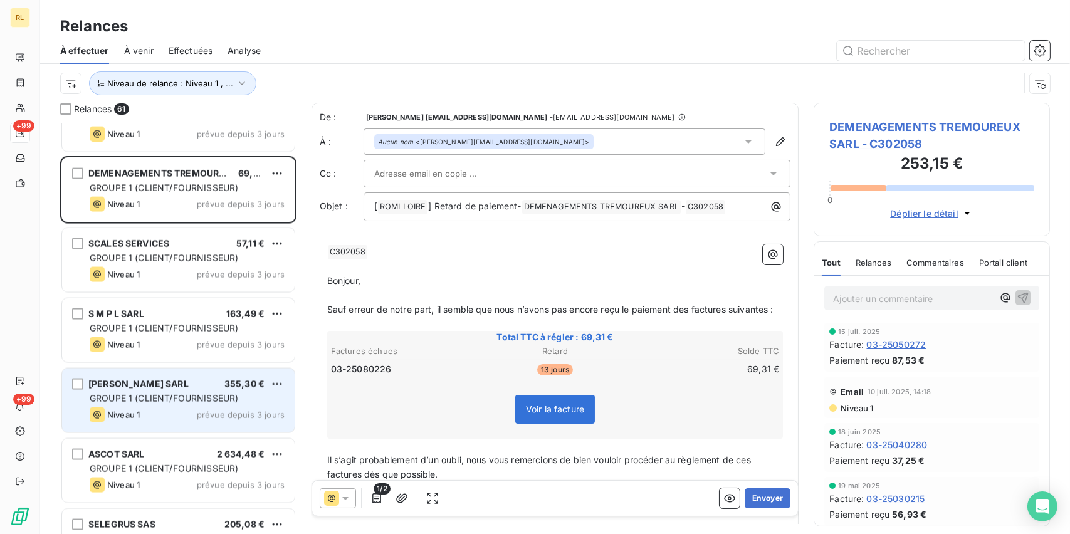
click at [159, 397] on span "GROUPE 1 (CLIENT/FOURNISSEUR)" at bounding box center [164, 398] width 149 height 11
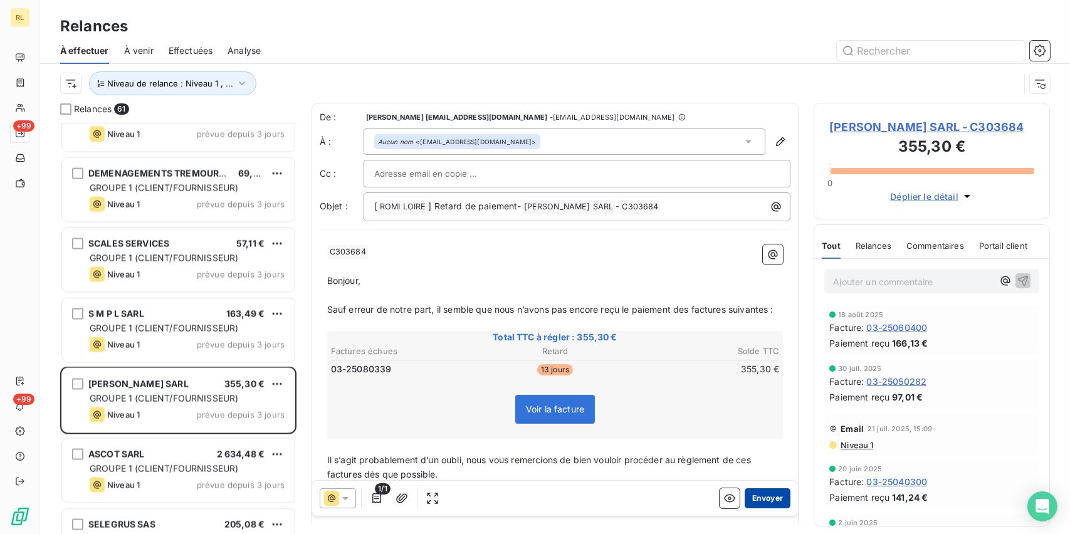
click at [760, 500] on button "Envoyer" at bounding box center [768, 498] width 46 height 20
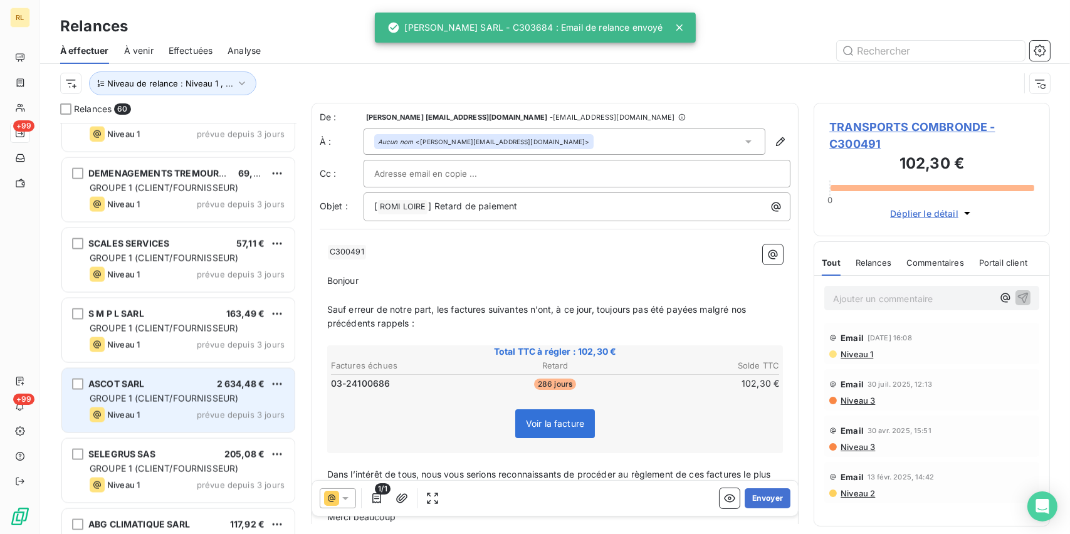
click at [196, 405] on div "ASCOT SARL 2 634,48 € GROUPE 1 (CLIENT/FOURNISSEUR) Niveau 1 prévue depuis 3 jo…" at bounding box center [178, 401] width 233 height 64
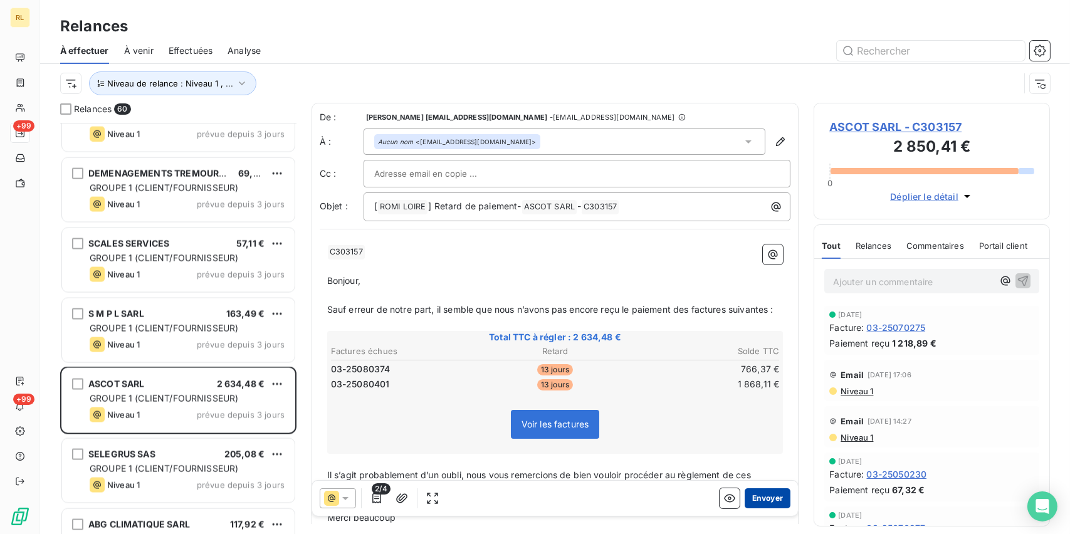
click at [764, 501] on button "Envoyer" at bounding box center [768, 498] width 46 height 20
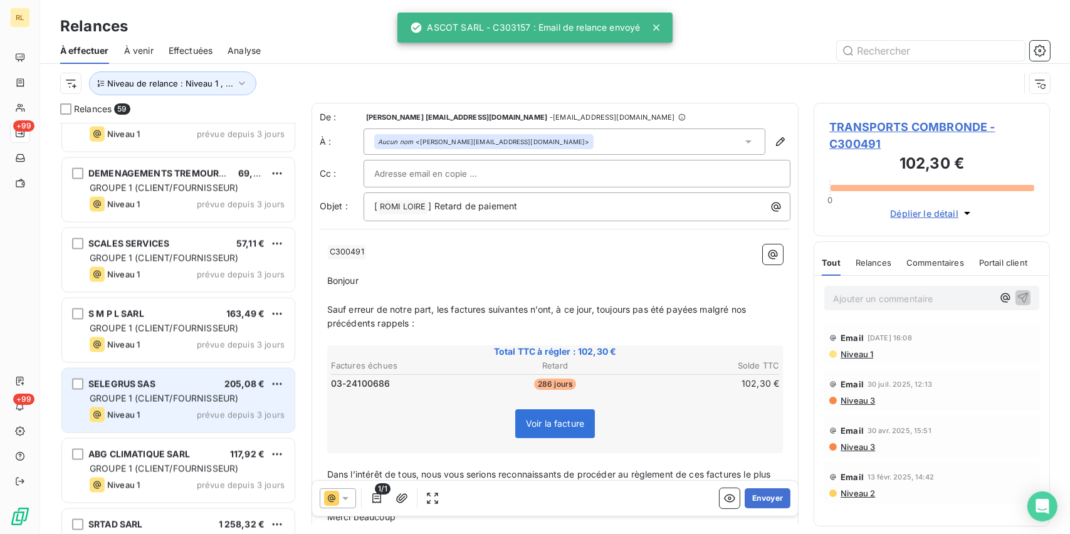
click at [206, 398] on span "GROUPE 1 (CLIENT/FOURNISSEUR)" at bounding box center [164, 398] width 149 height 11
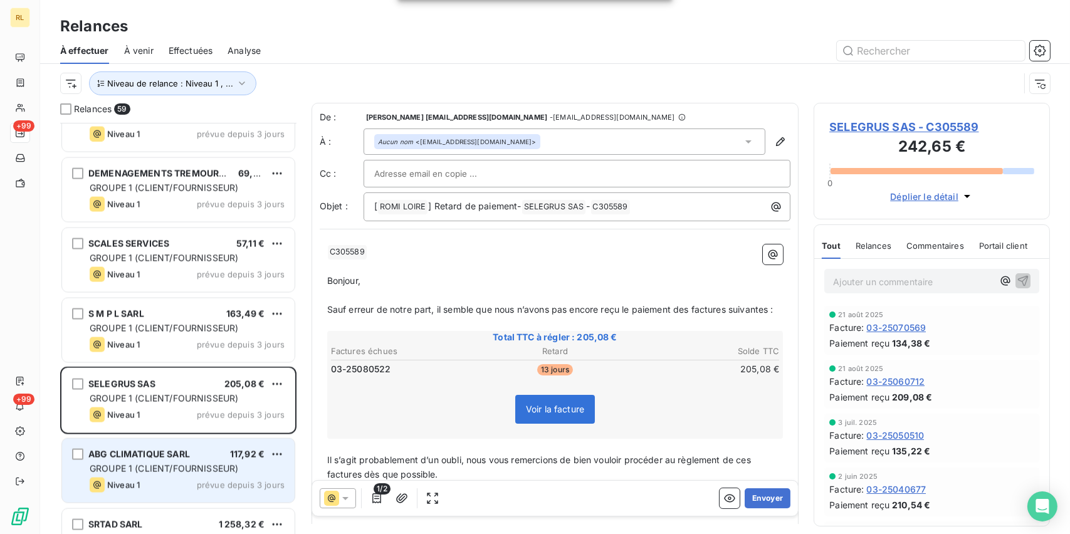
click at [174, 445] on div "ABG CLIMATIQUE SARL 117,92 € GROUPE 1 (CLIENT/FOURNISSEUR) Niveau 1 prévue depu…" at bounding box center [178, 471] width 233 height 64
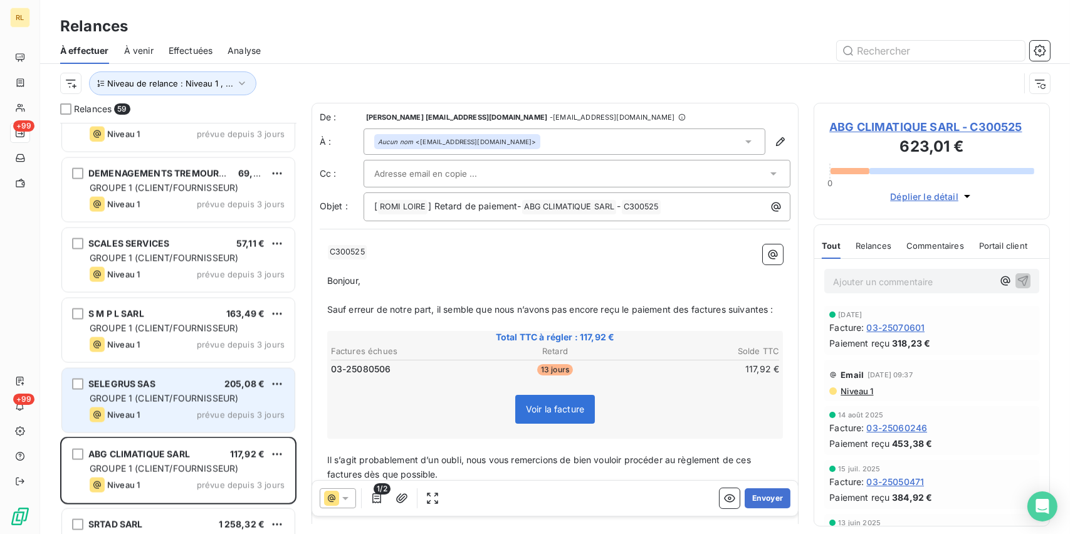
click at [186, 401] on span "GROUPE 1 (CLIENT/FOURNISSEUR)" at bounding box center [164, 398] width 149 height 11
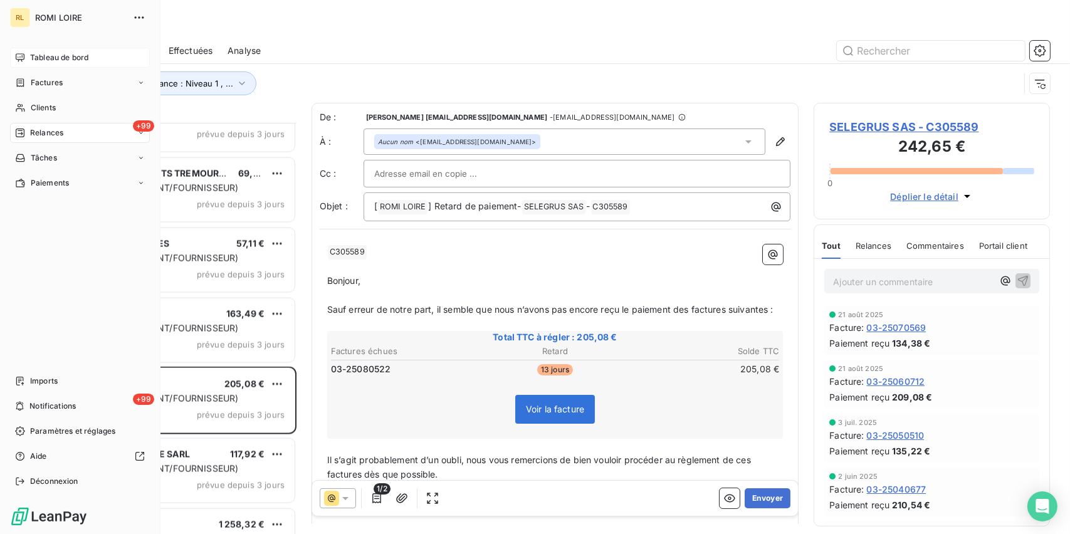
click at [34, 60] on span "Tableau de bord" at bounding box center [59, 57] width 58 height 11
